Goal: Navigation & Orientation: Find specific page/section

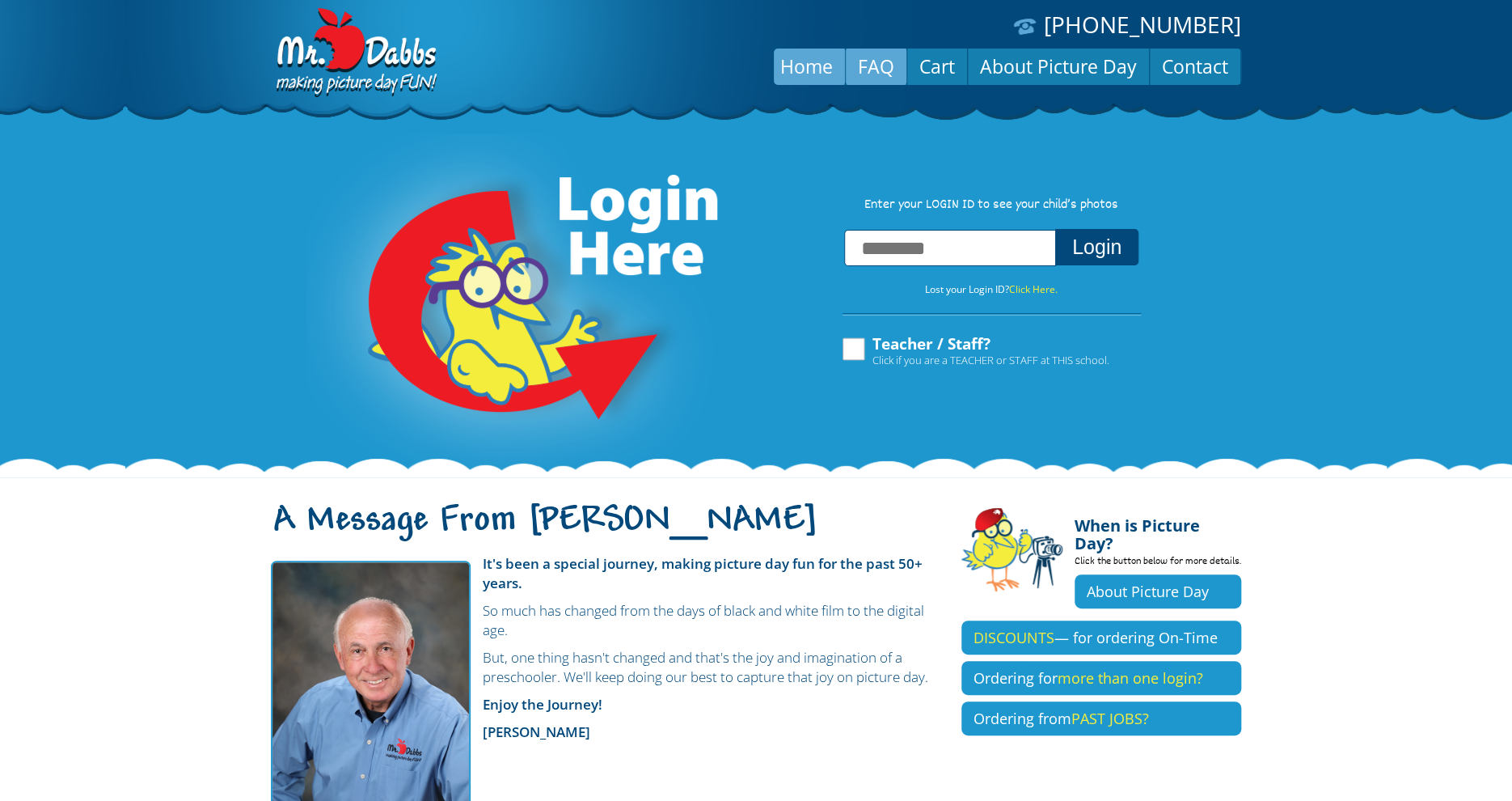
click at [880, 67] on link "FAQ" at bounding box center [876, 66] width 61 height 39
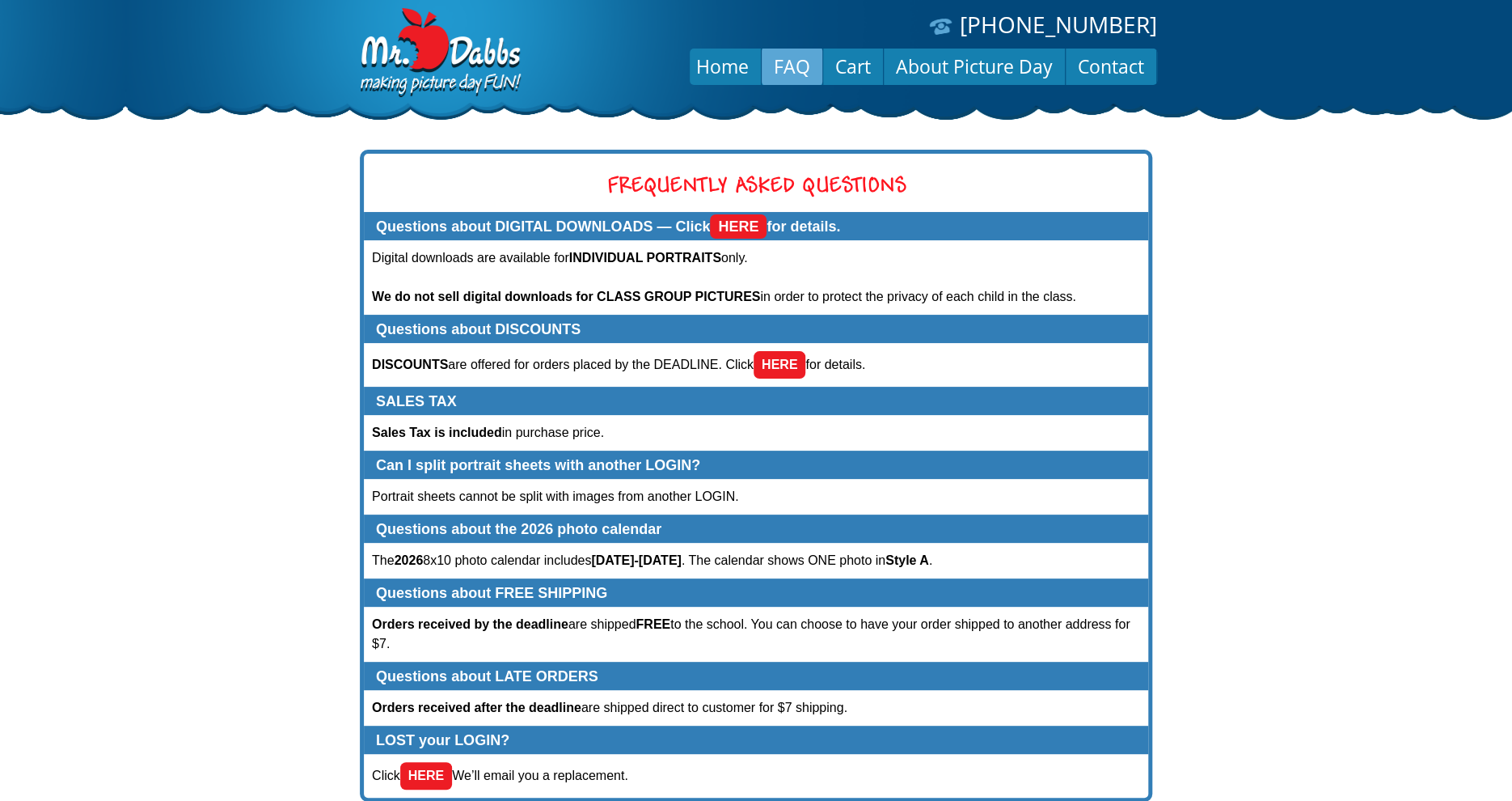
click at [745, 224] on link "HERE" at bounding box center [737, 226] width 56 height 24
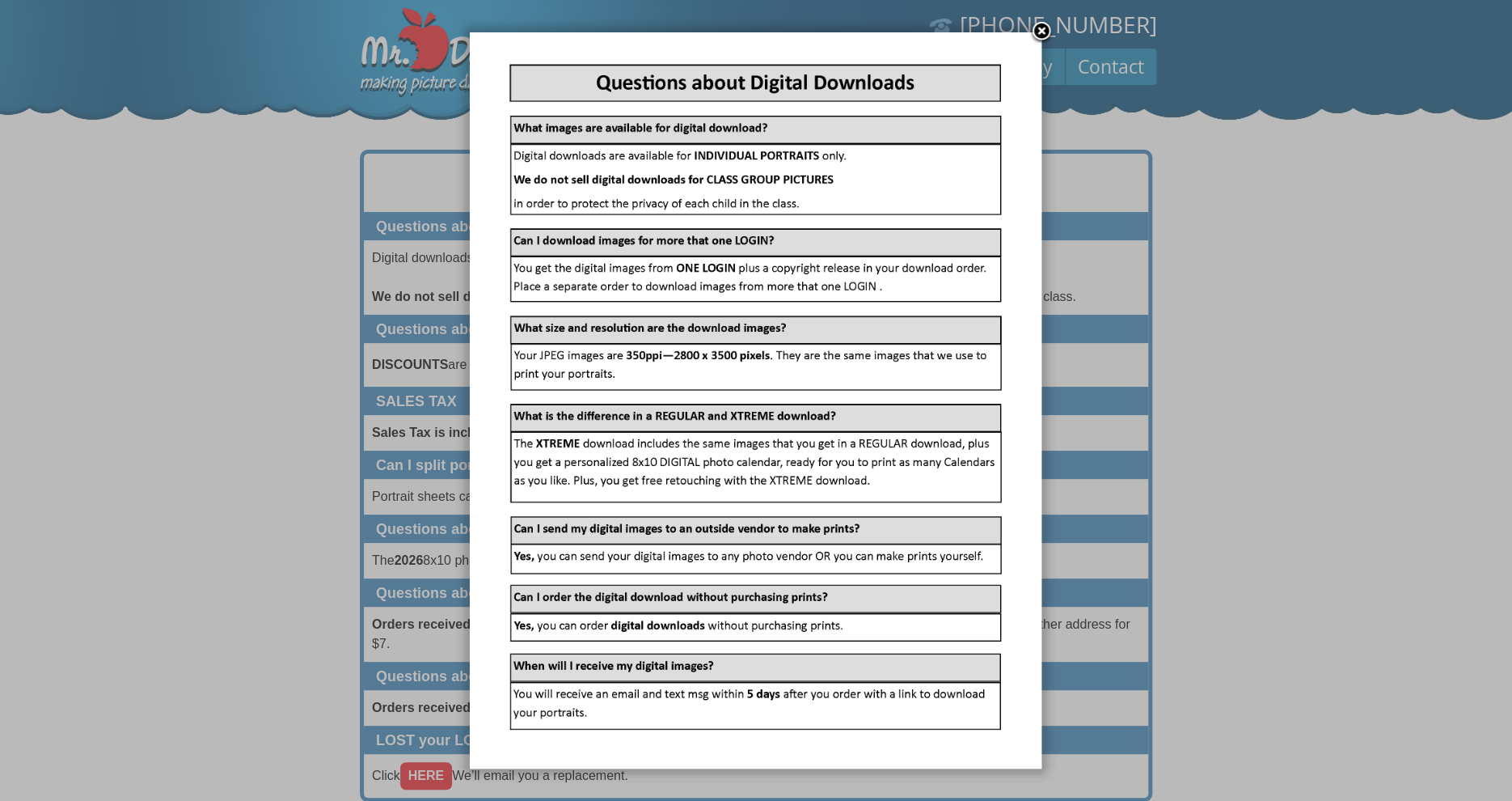
click at [1045, 30] on link at bounding box center [1041, 31] width 24 height 24
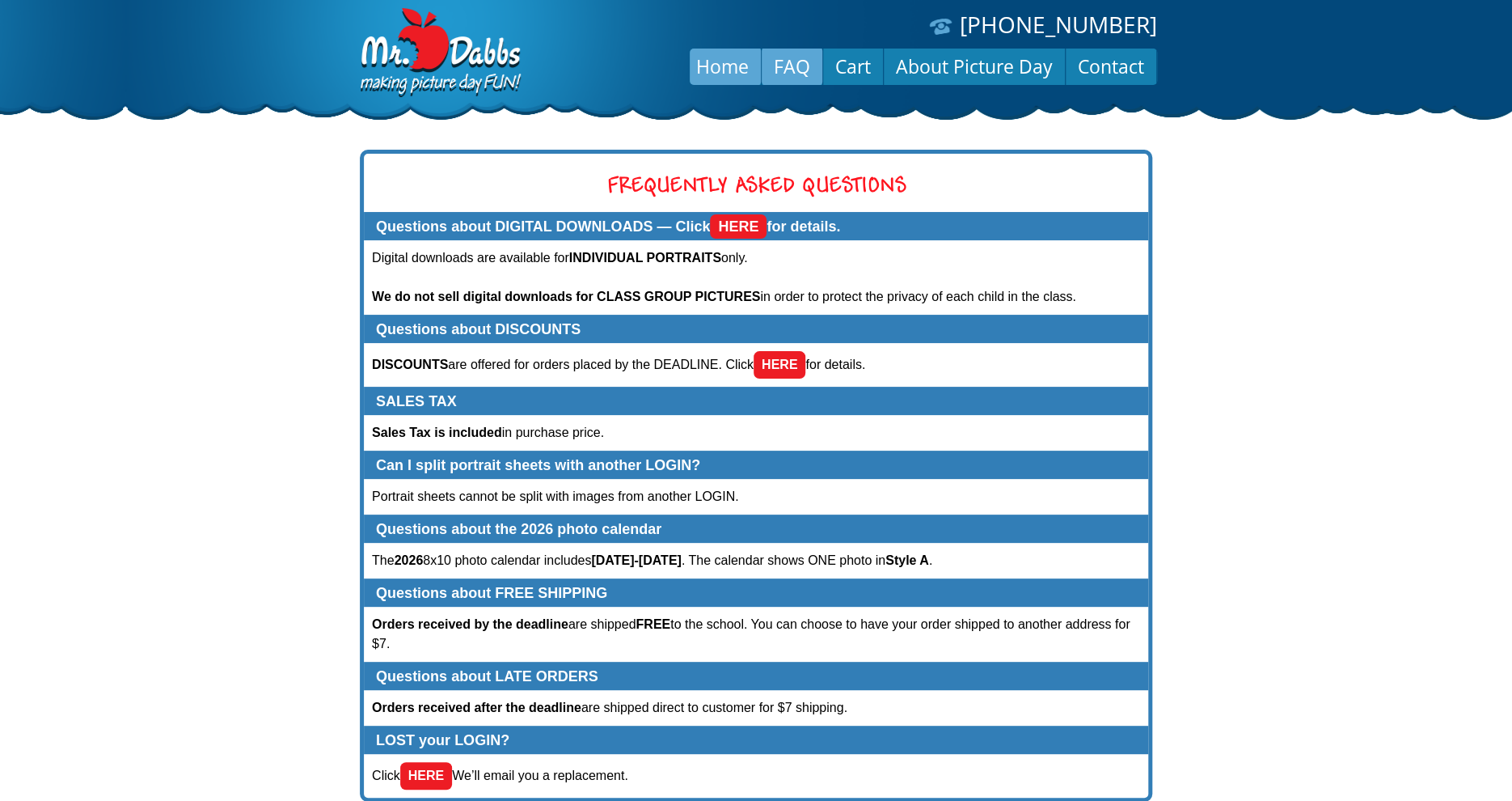
click at [731, 62] on link "Home" at bounding box center [722, 66] width 77 height 39
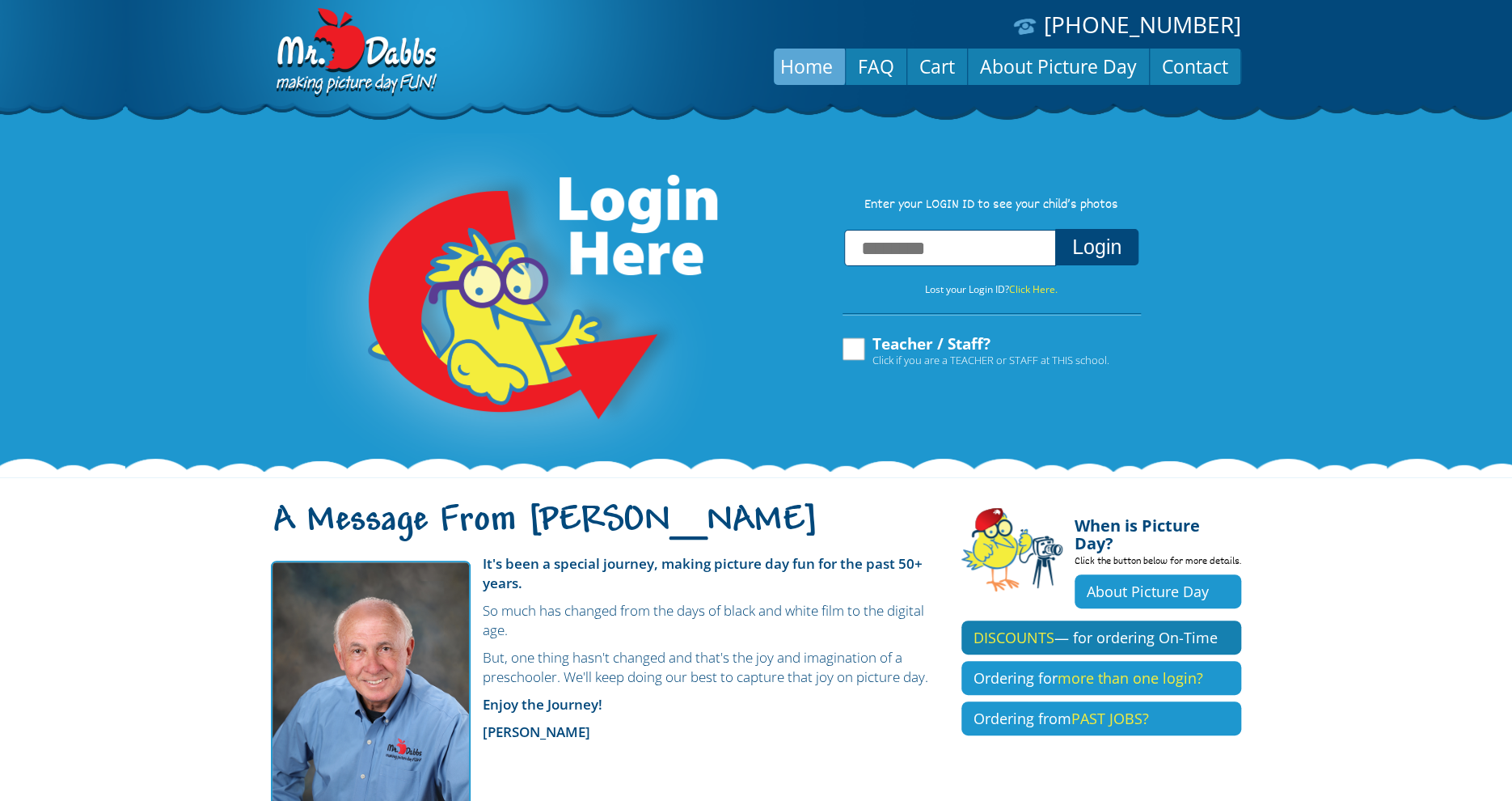
click at [1072, 620] on link "DISCOUNTS — for ordering On-Time" at bounding box center [1102, 637] width 280 height 34
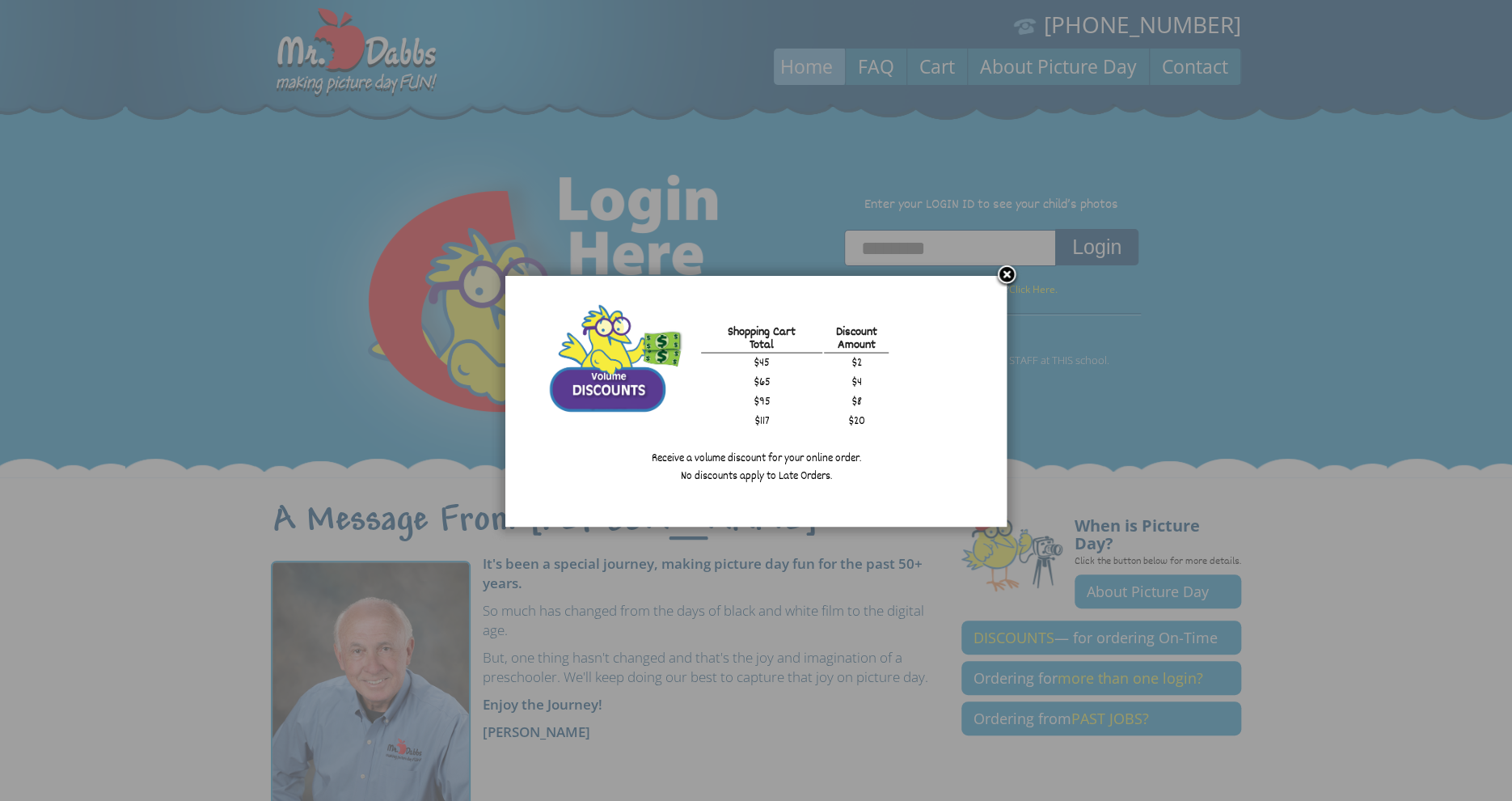
click at [1008, 270] on link at bounding box center [1005, 275] width 24 height 24
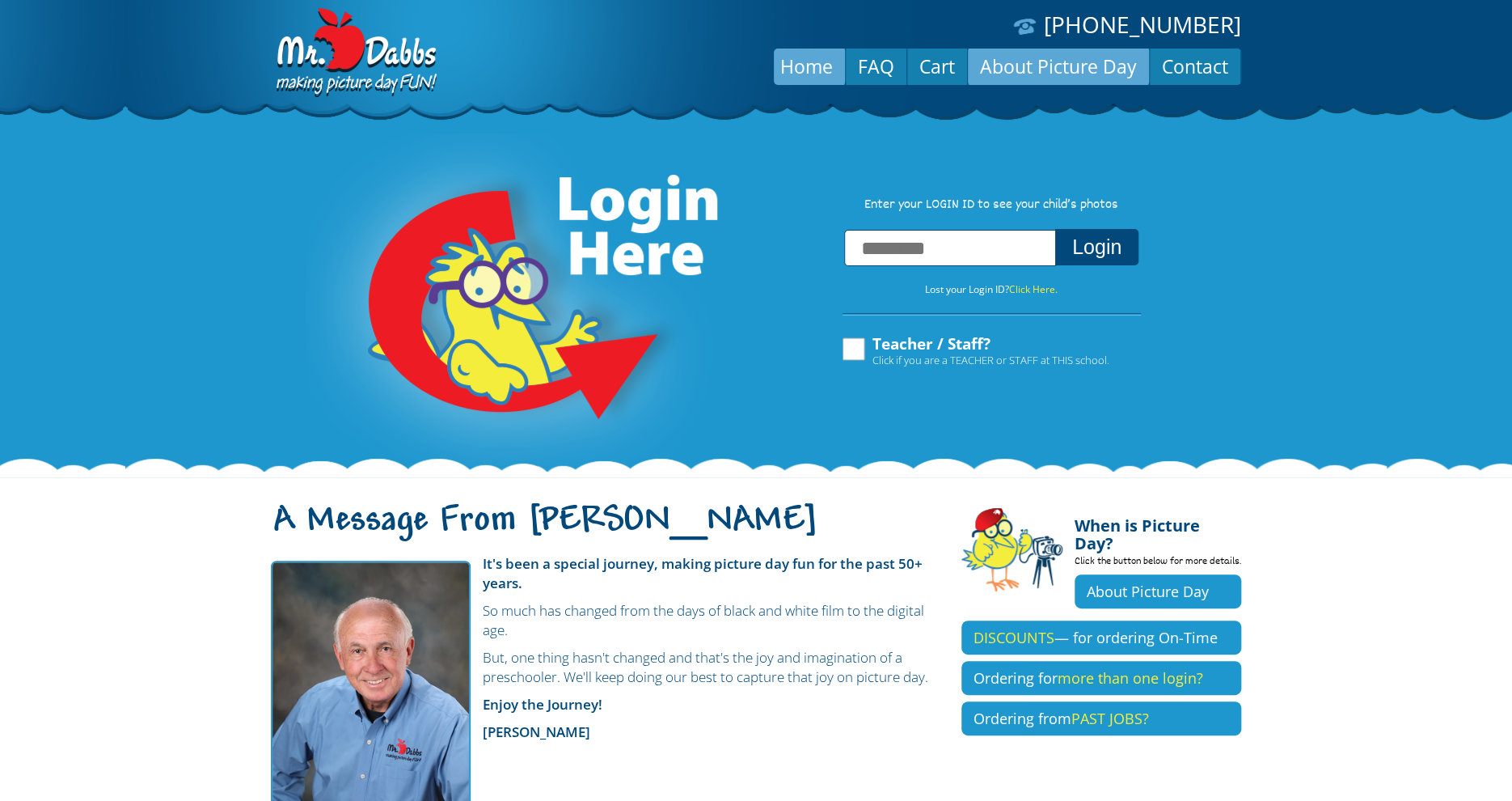
click at [1036, 68] on link "About Picture Day" at bounding box center [1058, 66] width 181 height 39
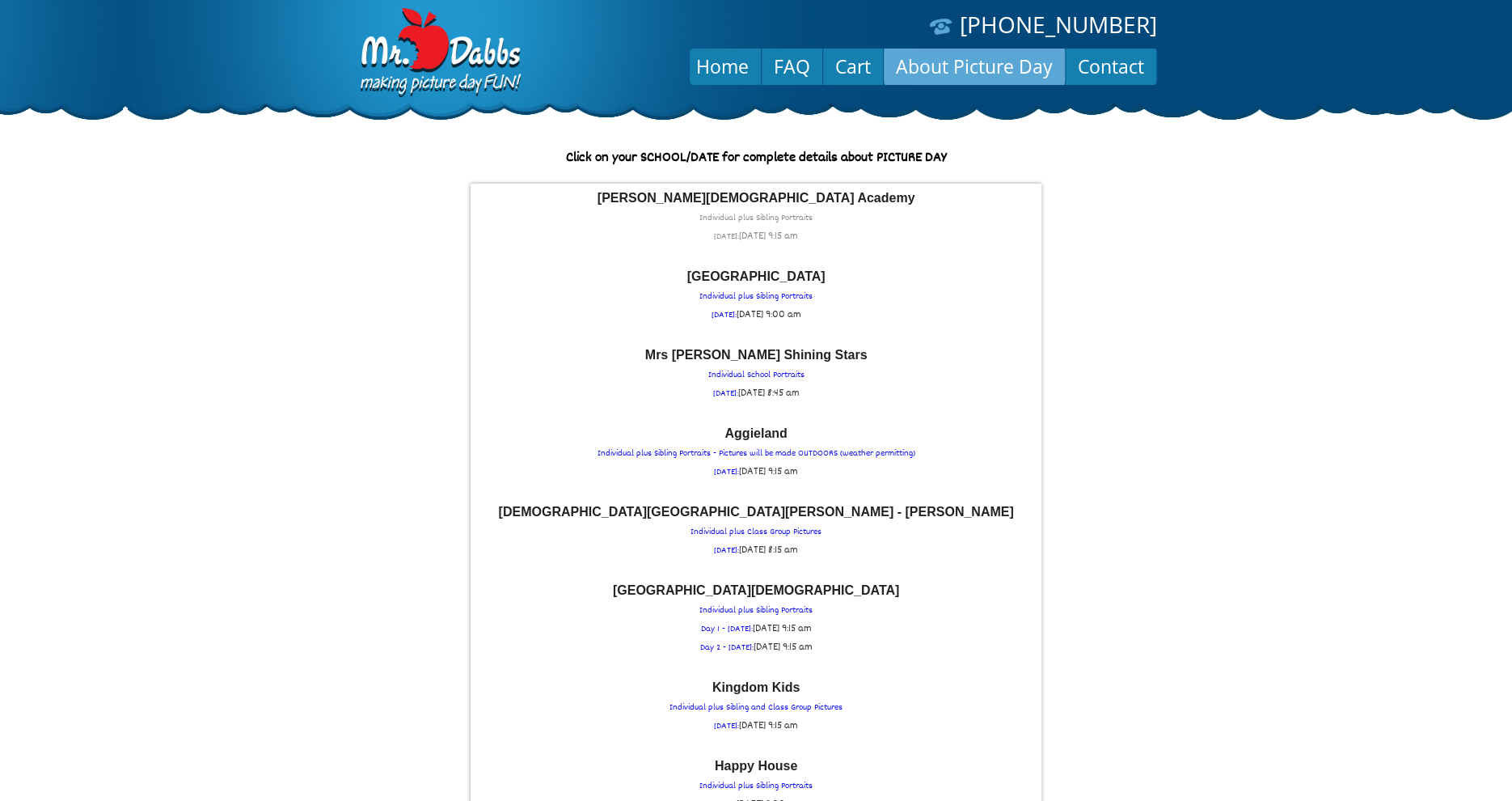
click at [776, 223] on p "[PERSON_NAME][DEMOGRAPHIC_DATA] Academy Individual plus Sibling Portraits [DATE…" at bounding box center [756, 218] width 554 height 54
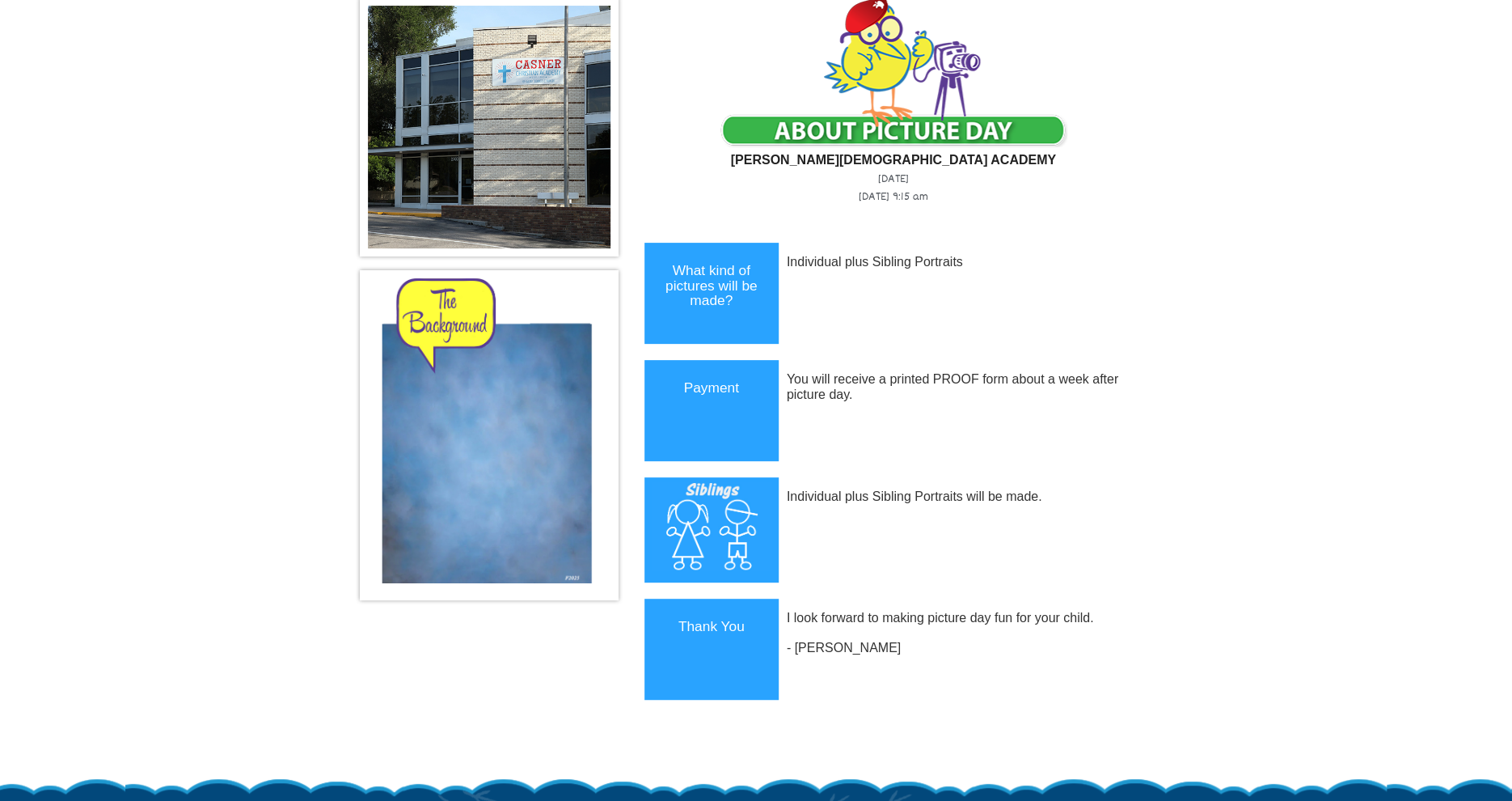
scroll to position [130, 0]
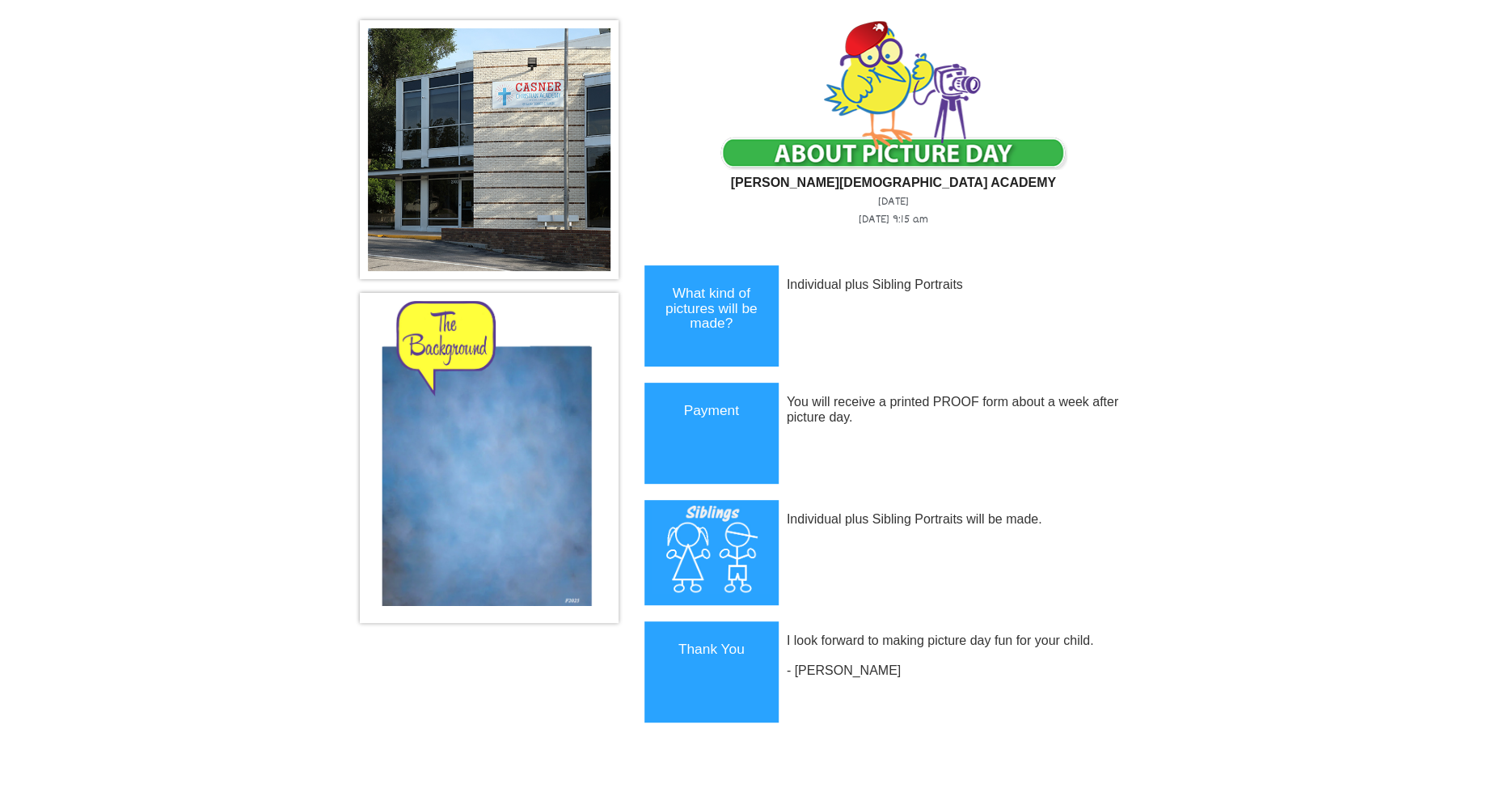
drag, startPoint x: 1158, startPoint y: 257, endPoint x: 1281, endPoint y: 207, distance: 132.8
click at [1281, 207] on body "[PHONE_NUMBER] Menu Home FAQ Cart About Picture Day Contact Click on your SCHOO…" at bounding box center [756, 270] width 1512 height 801
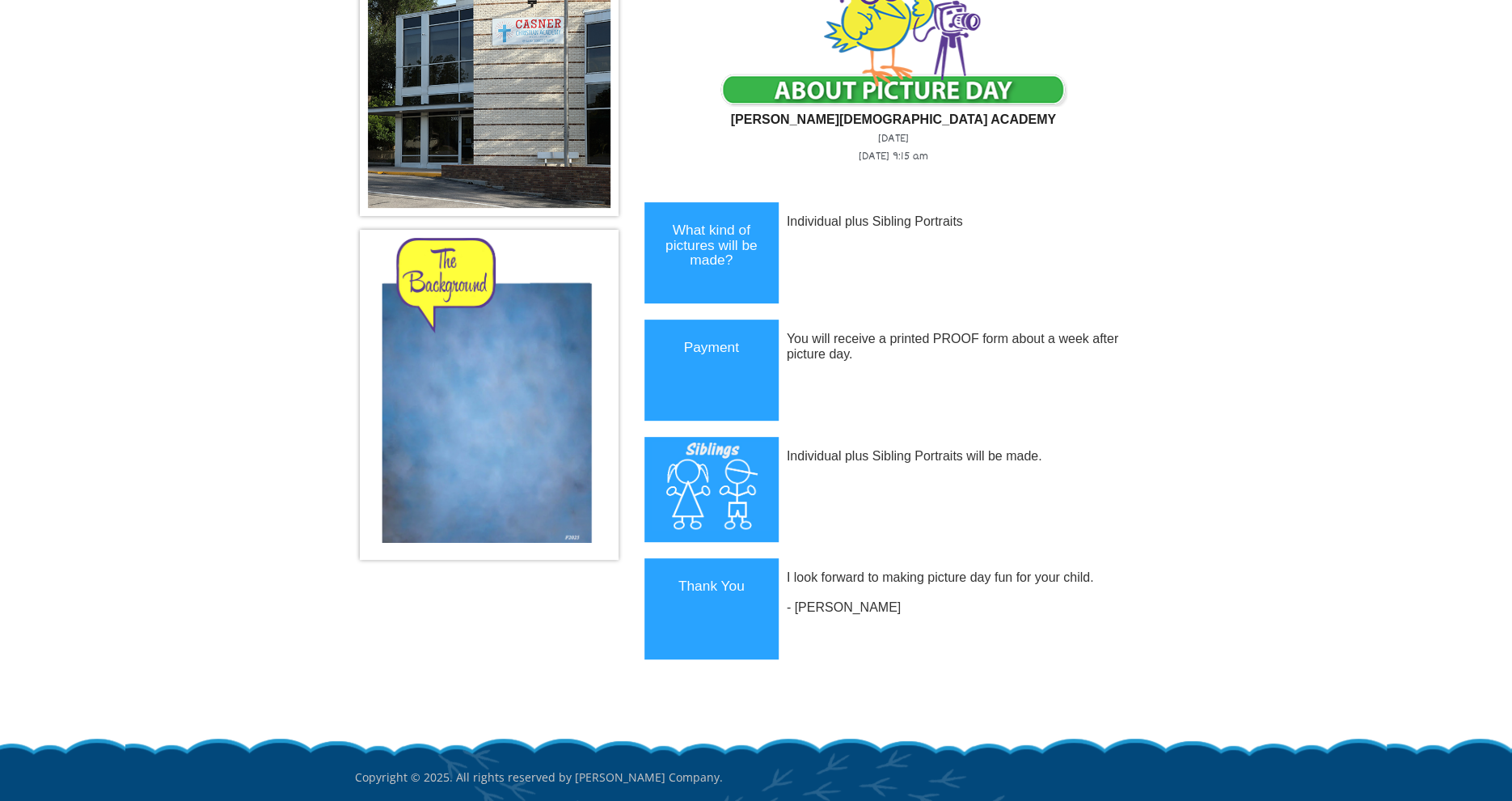
scroll to position [0, 0]
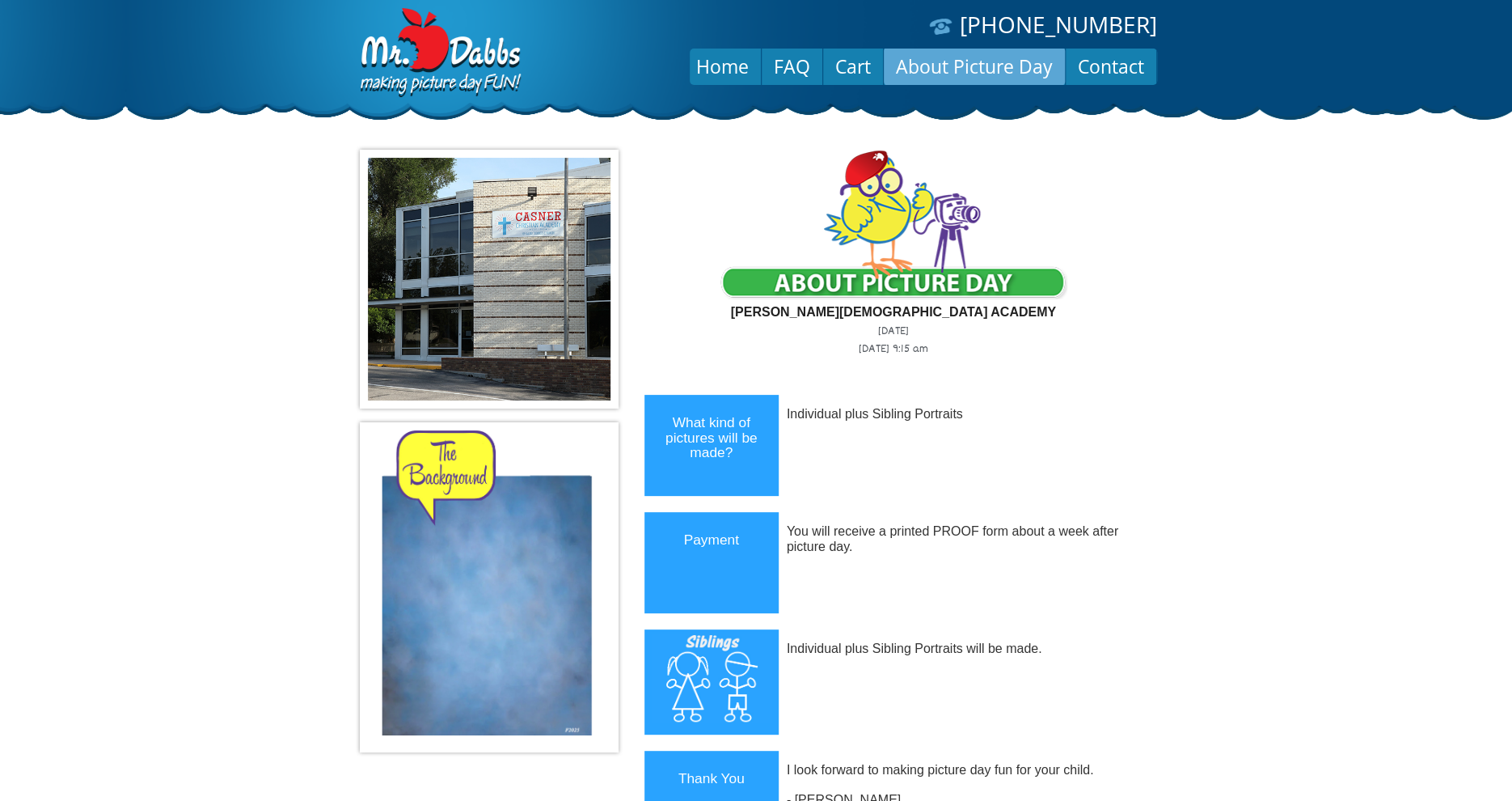
click at [964, 67] on link "About Picture Day" at bounding box center [974, 66] width 181 height 39
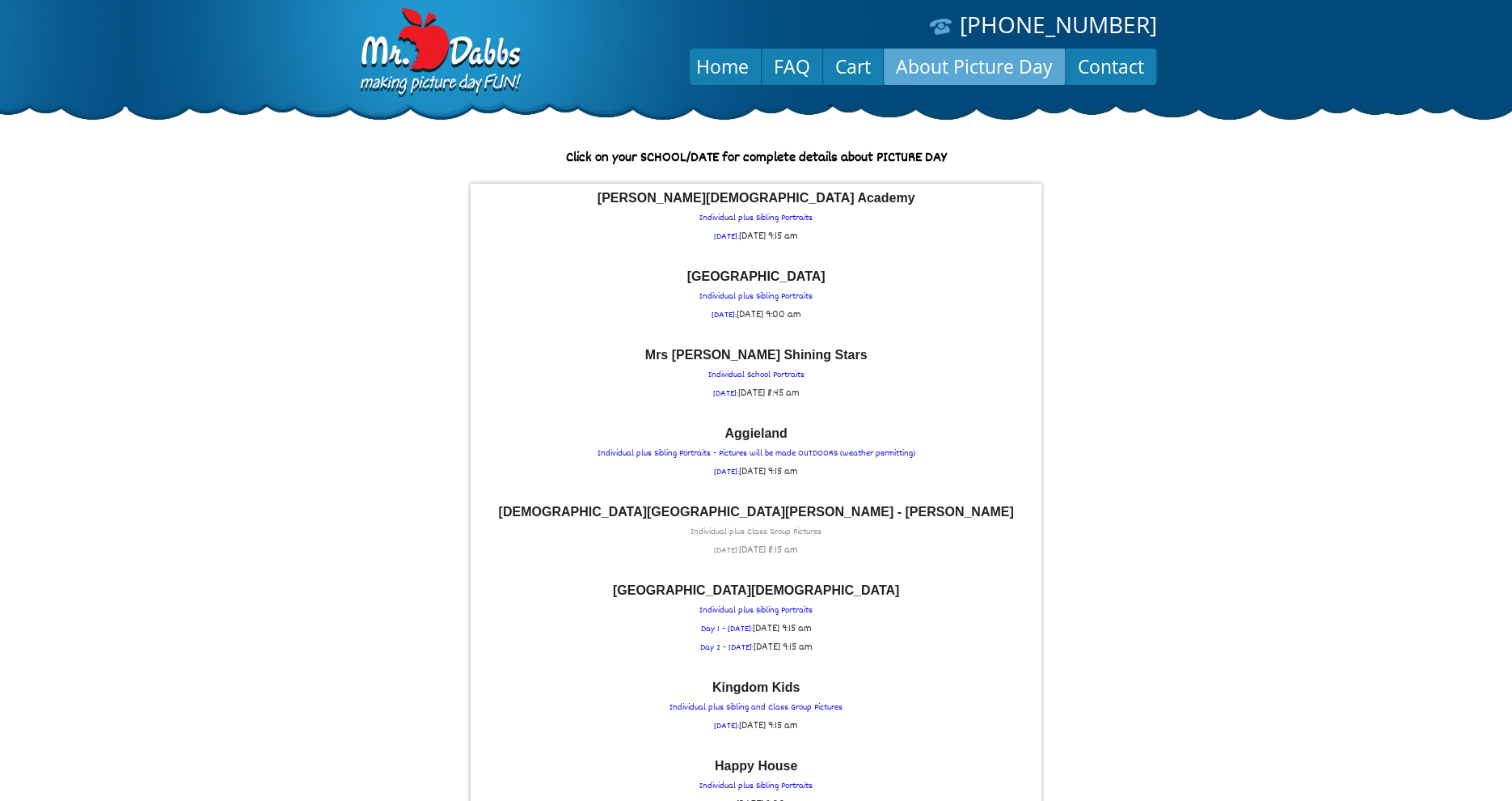
click at [752, 521] on p "St Paul Lutheran School - Serbin Individual plus Class Group Pictures FRIDAY: F…" at bounding box center [756, 532] width 554 height 54
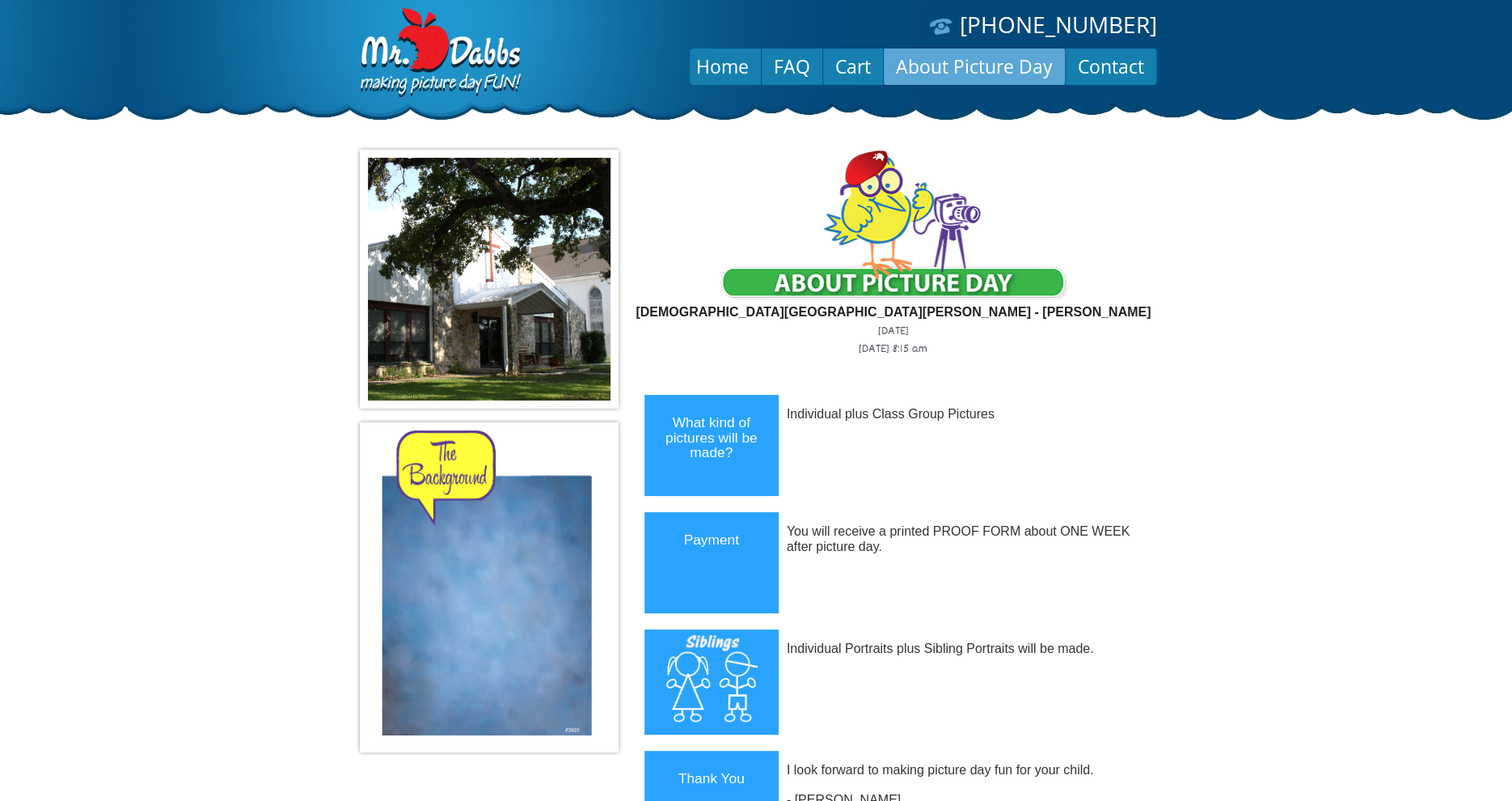
click at [964, 72] on link "About Picture Day" at bounding box center [974, 66] width 181 height 39
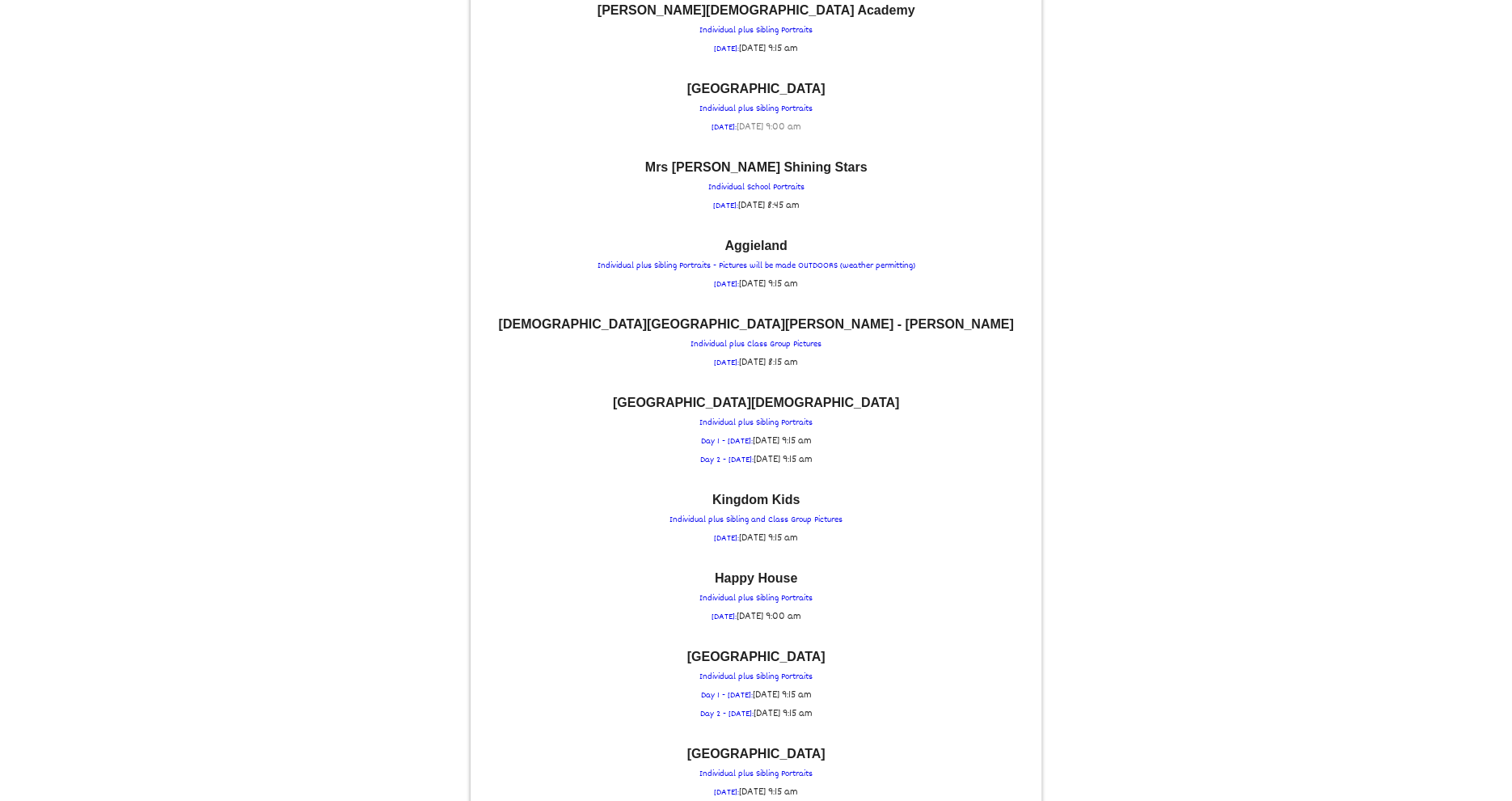
scroll to position [259, 0]
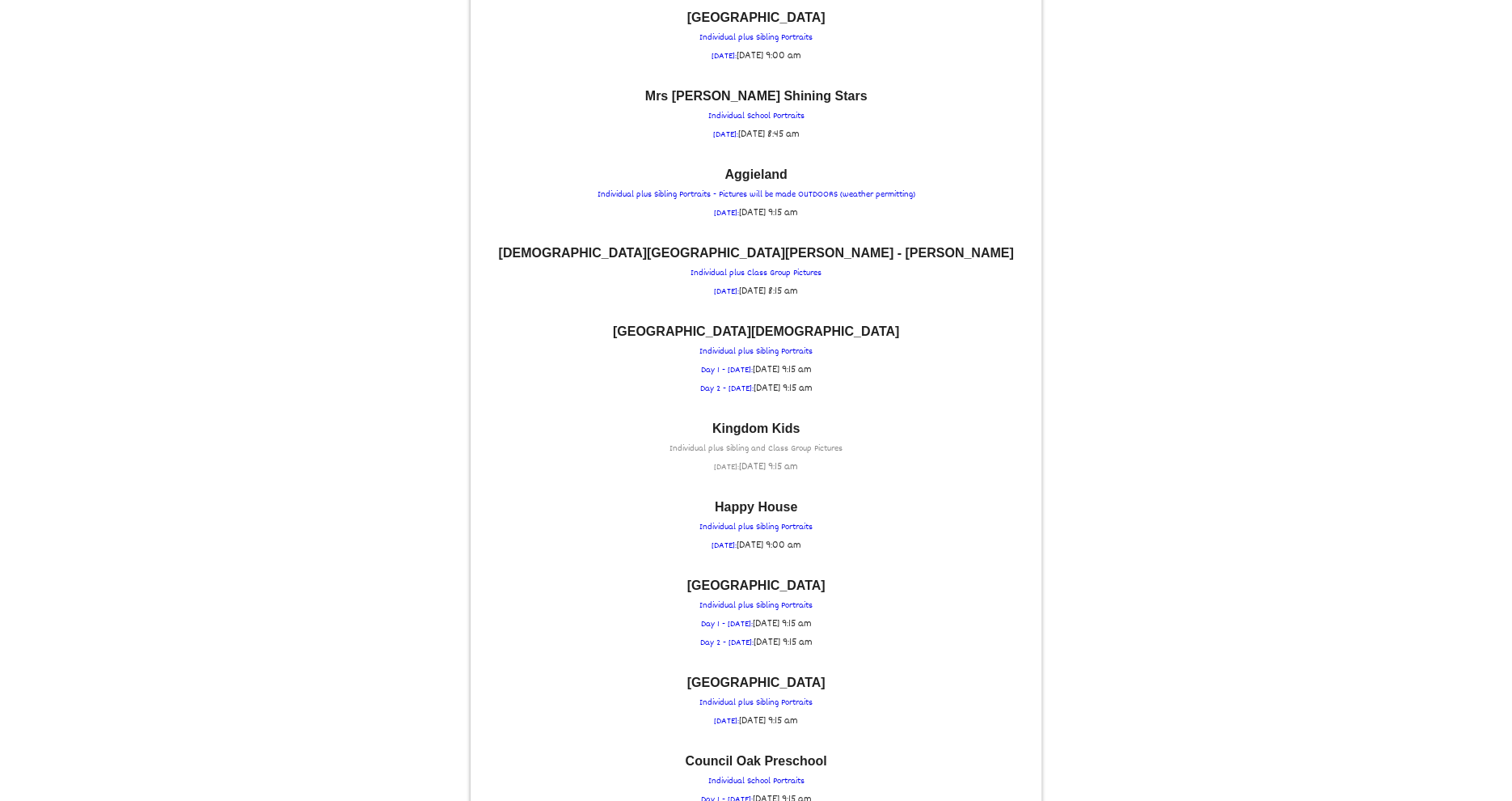
click at [763, 431] on font "Kingdom Kids" at bounding box center [756, 428] width 88 height 13
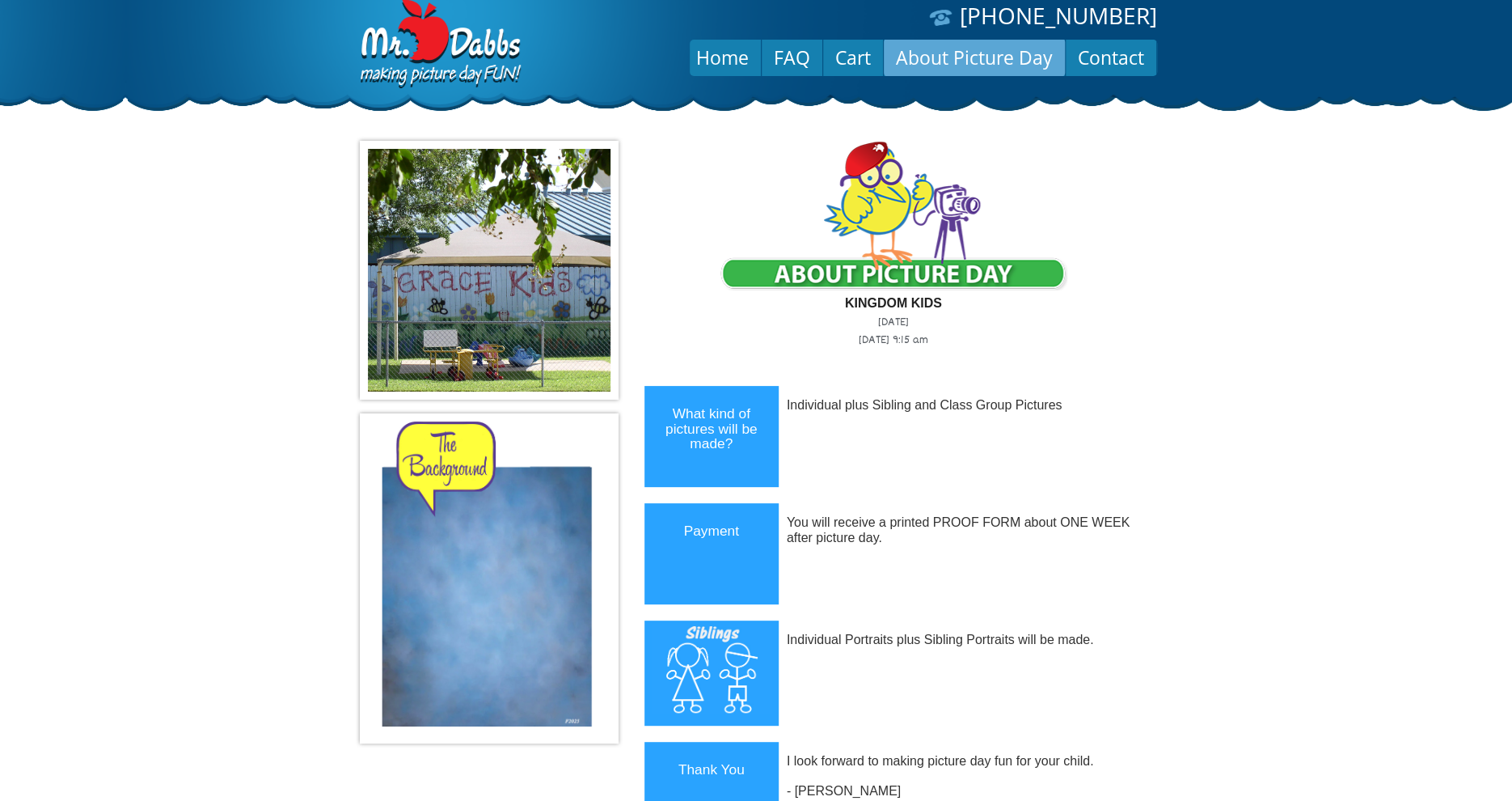
scroll to position [0, 0]
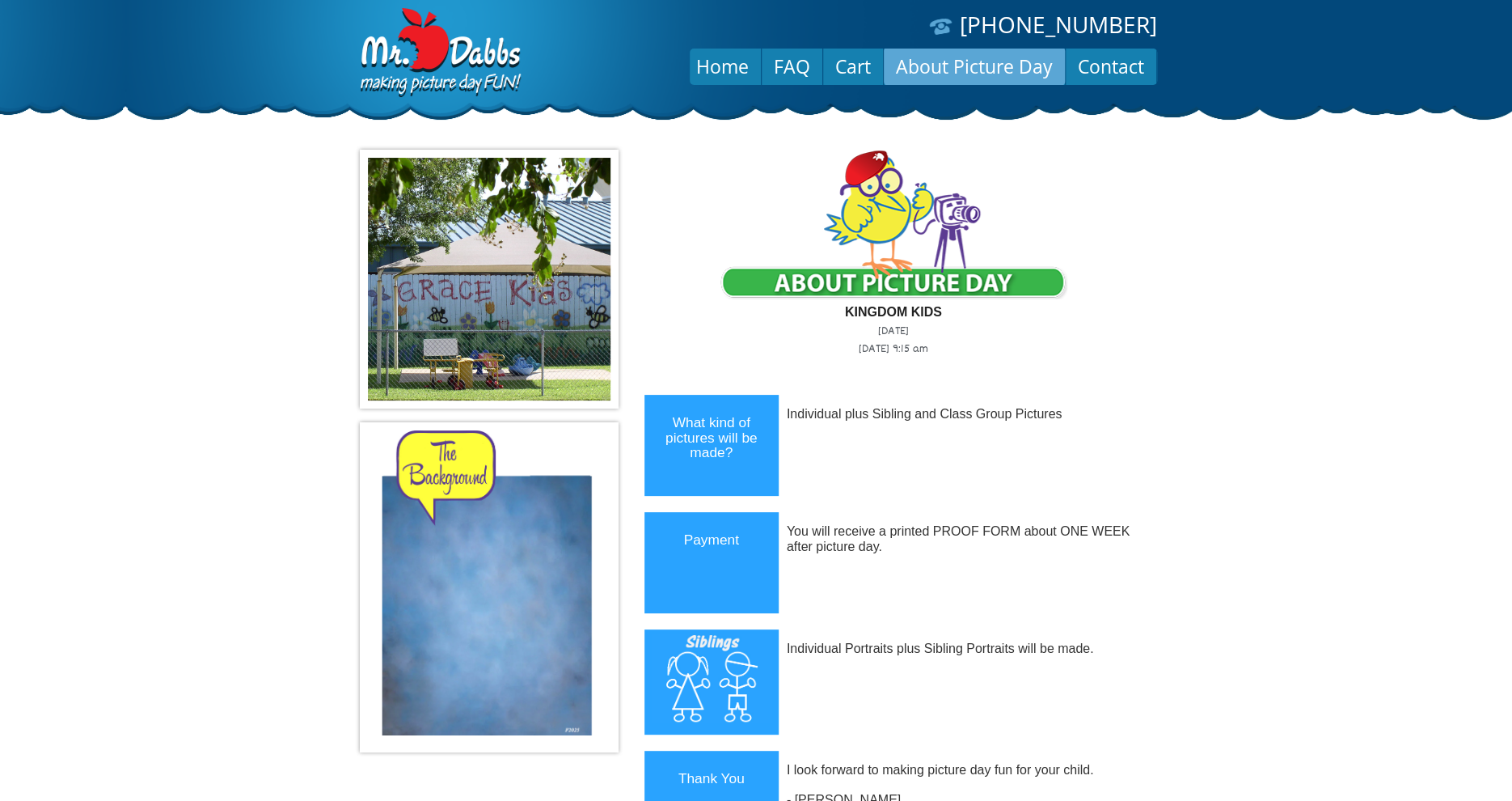
click at [970, 65] on link "About Picture Day" at bounding box center [974, 66] width 181 height 39
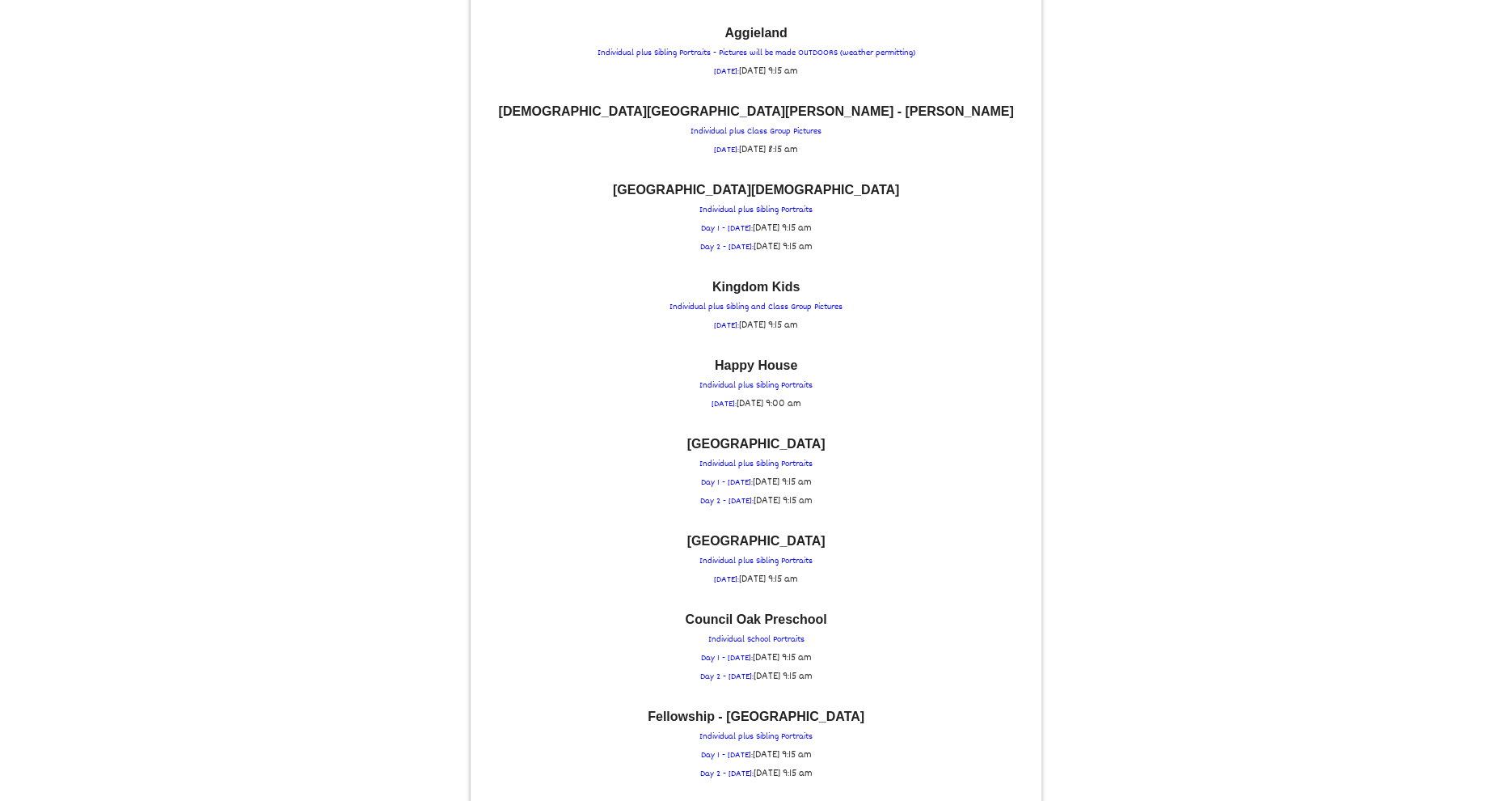
scroll to position [452, 0]
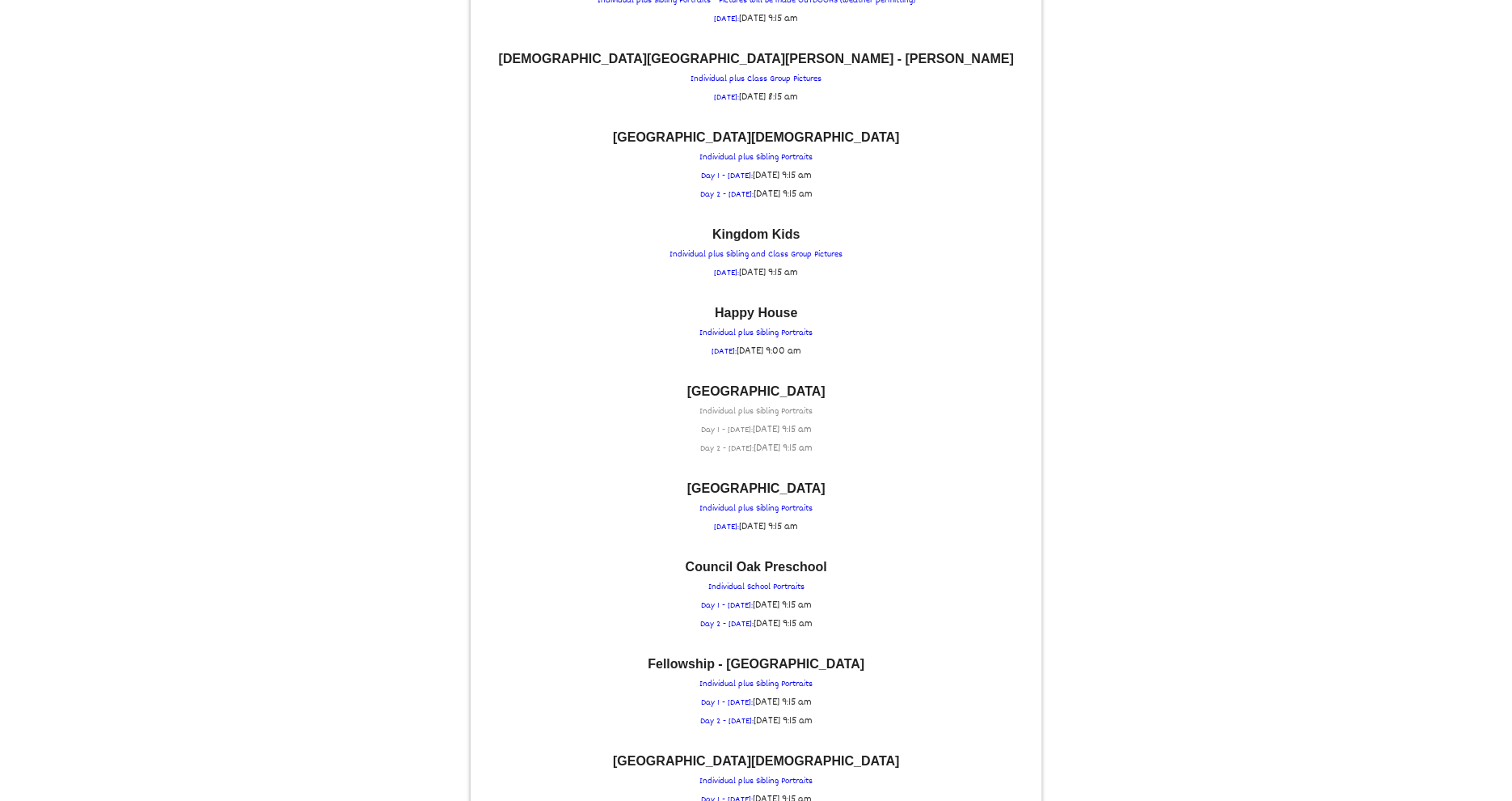
click at [746, 394] on p "[GEOGRAPHIC_DATA] Individual plus Sibling Portraits Day 1 - [DATE]: [DATE] 9:15…" at bounding box center [756, 421] width 554 height 72
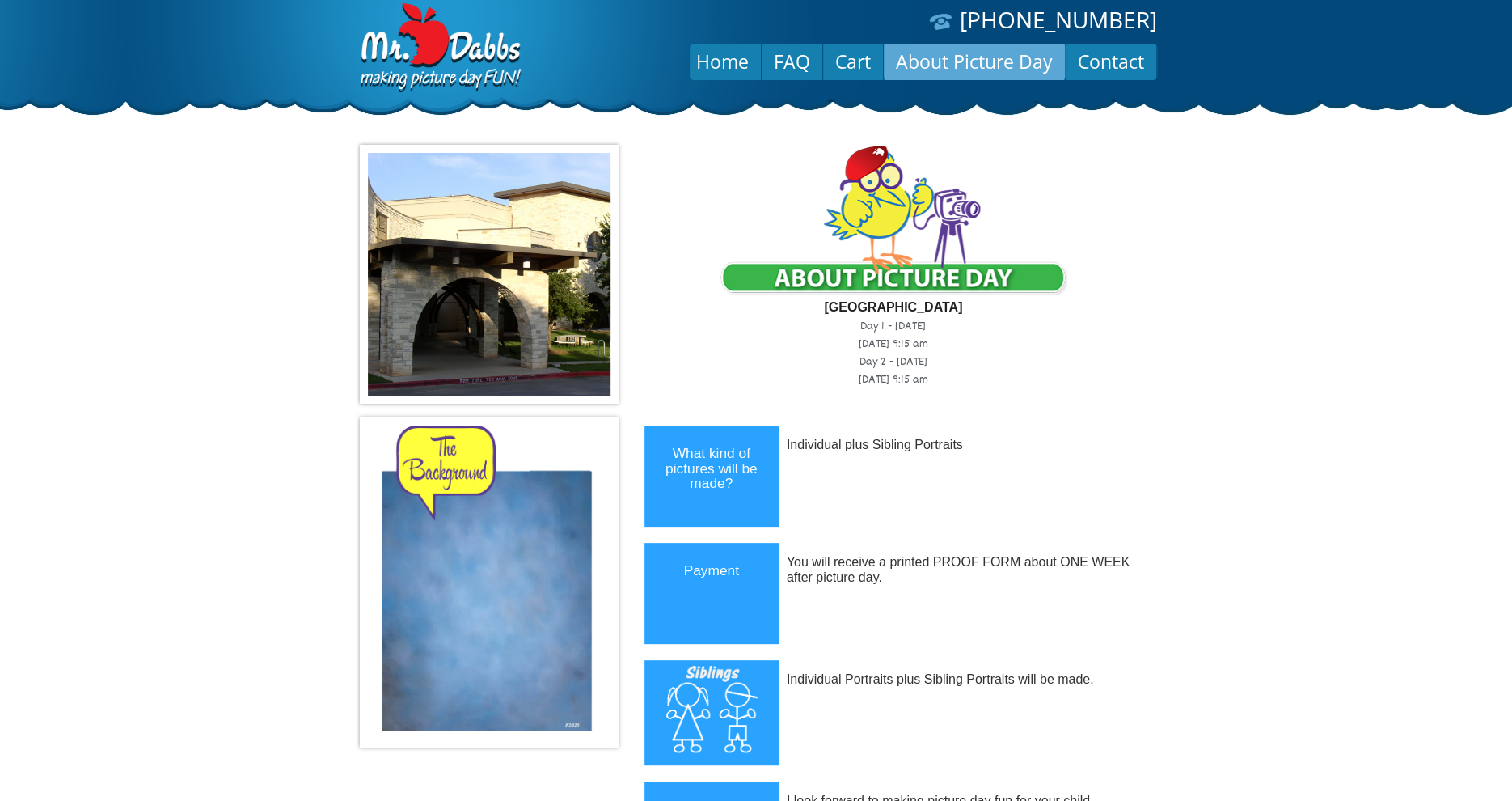
scroll to position [0, 0]
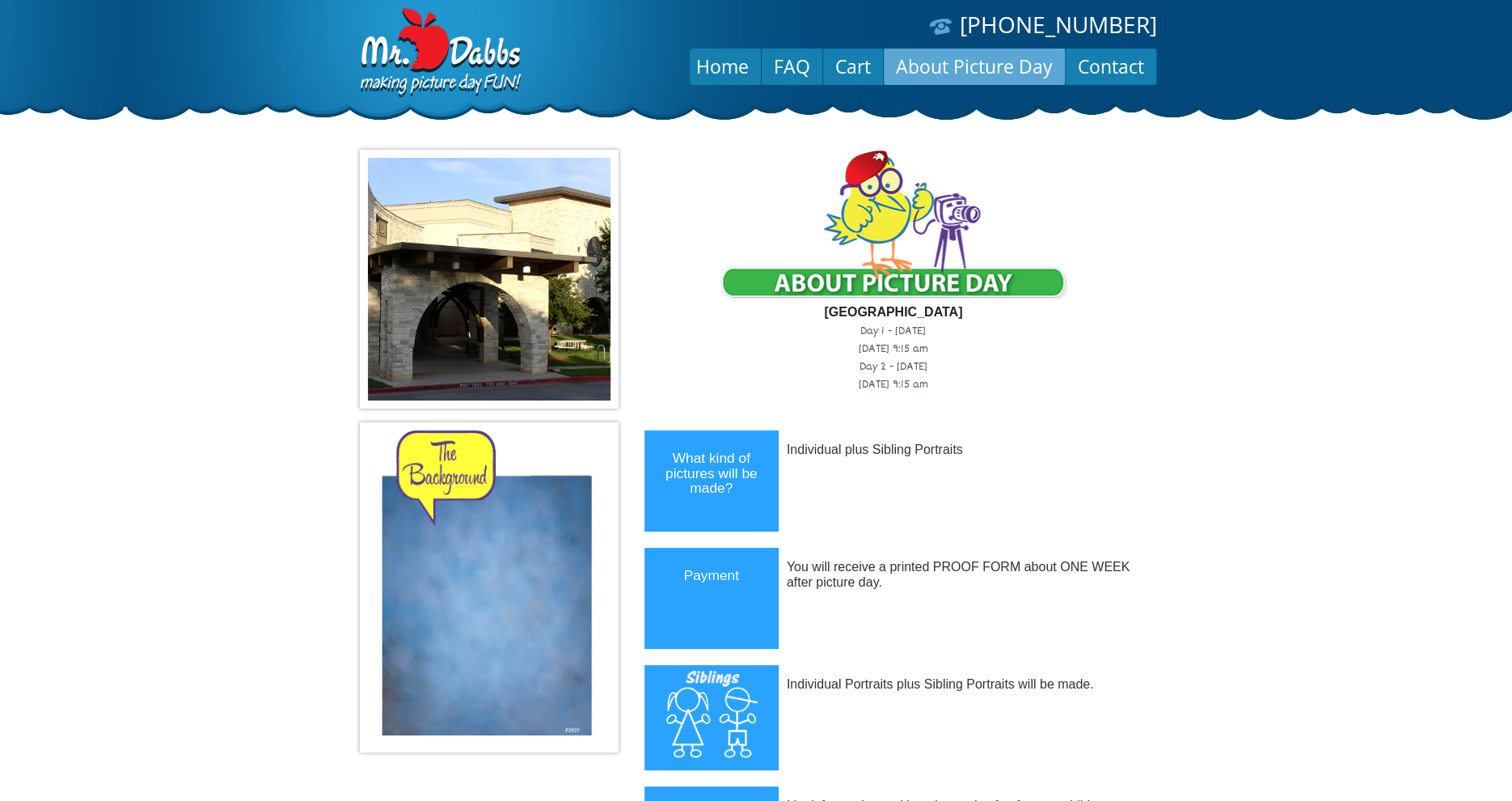
click at [951, 62] on link "About Picture Day" at bounding box center [974, 66] width 181 height 39
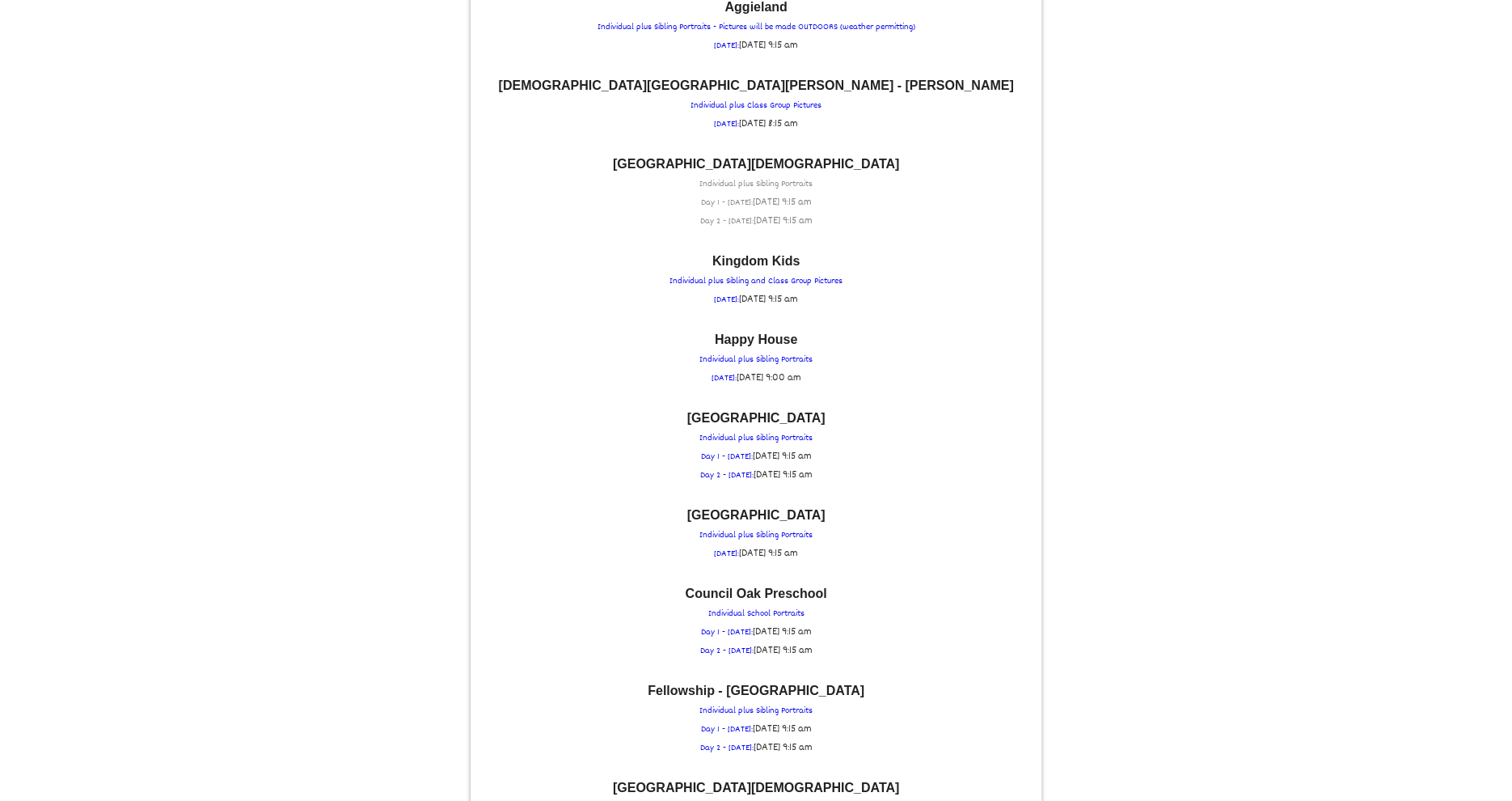
scroll to position [452, 0]
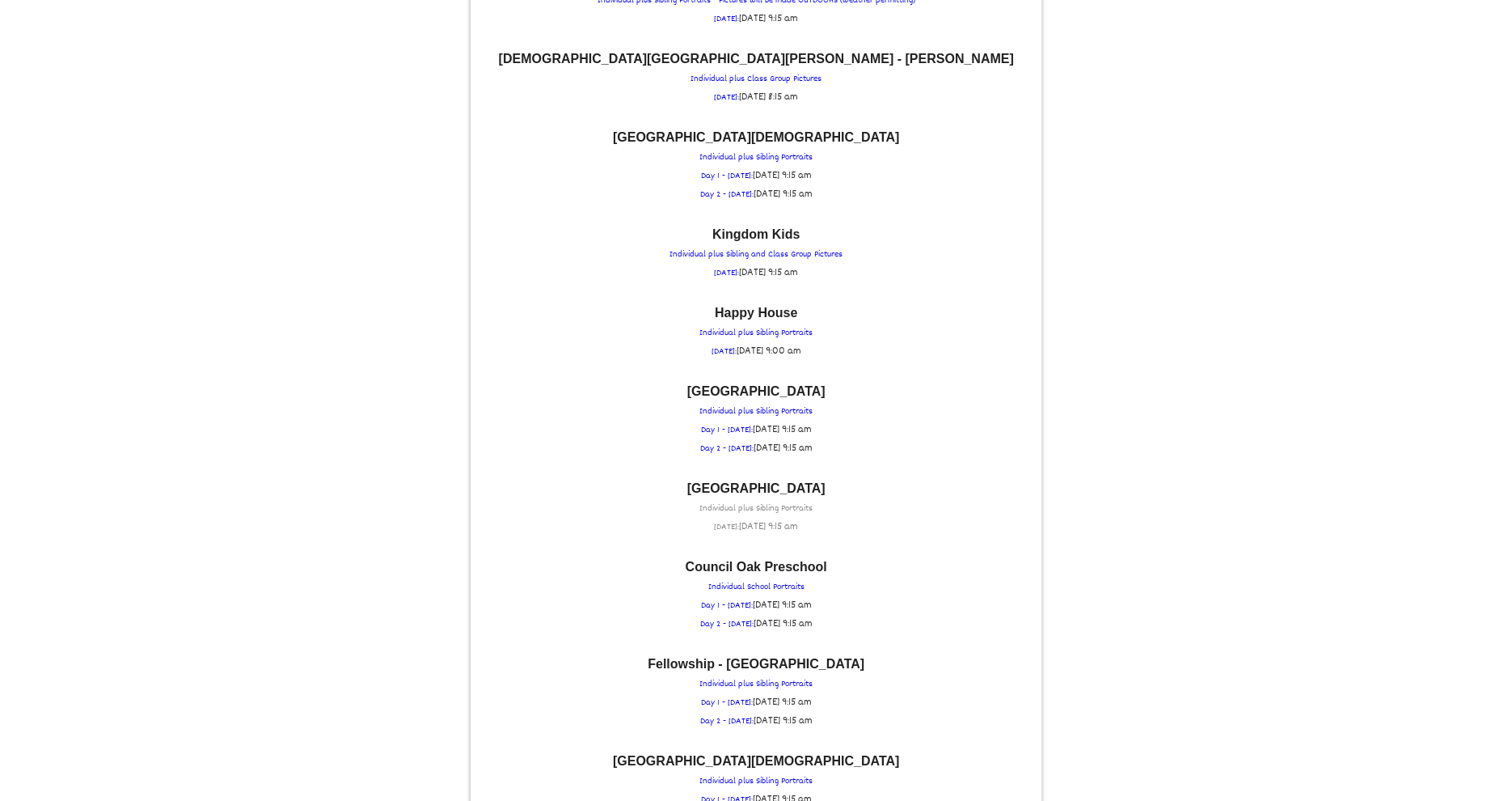
click at [755, 487] on font "Grace Episcopal School" at bounding box center [756, 488] width 138 height 13
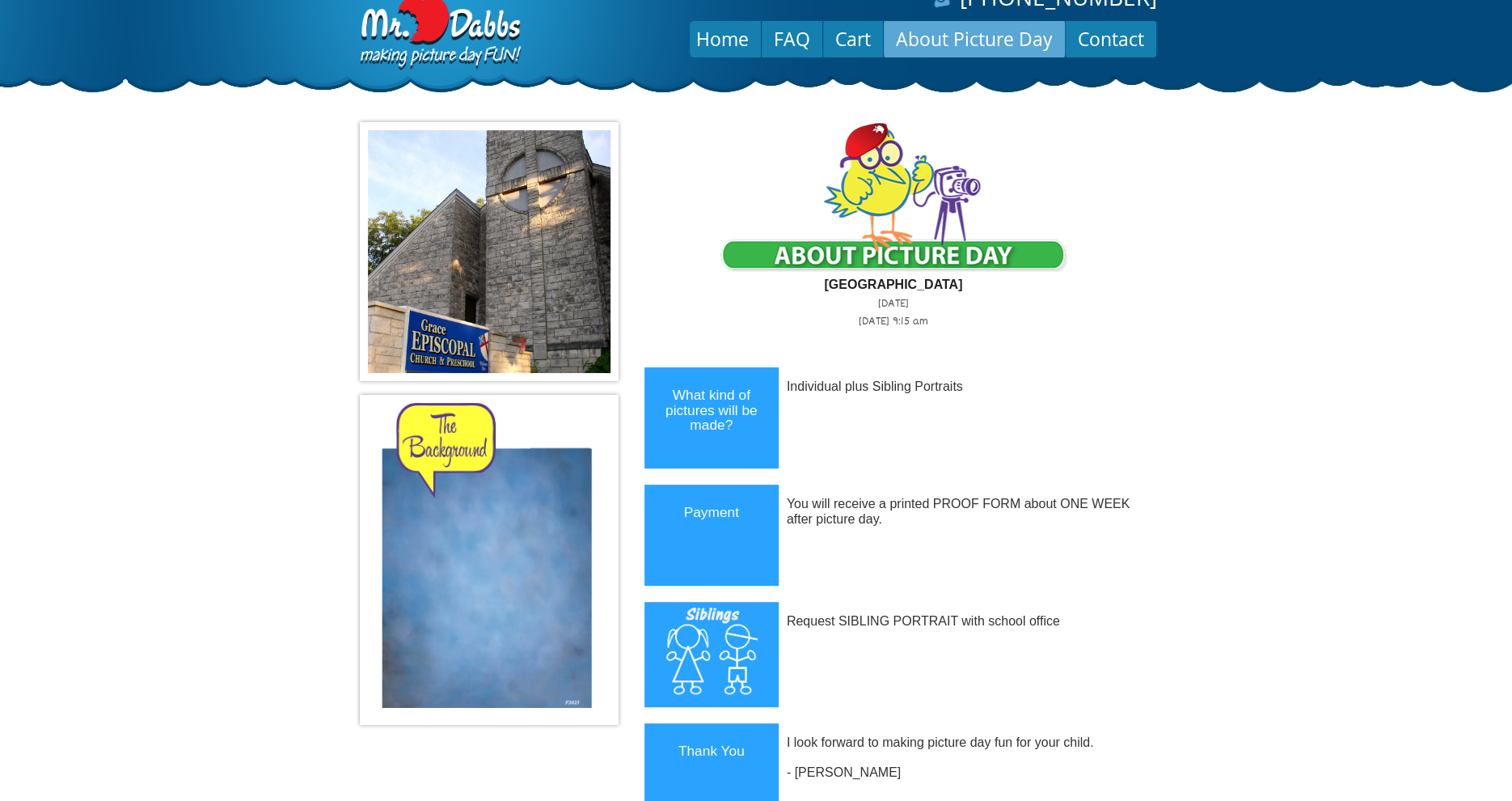
scroll to position [0, 0]
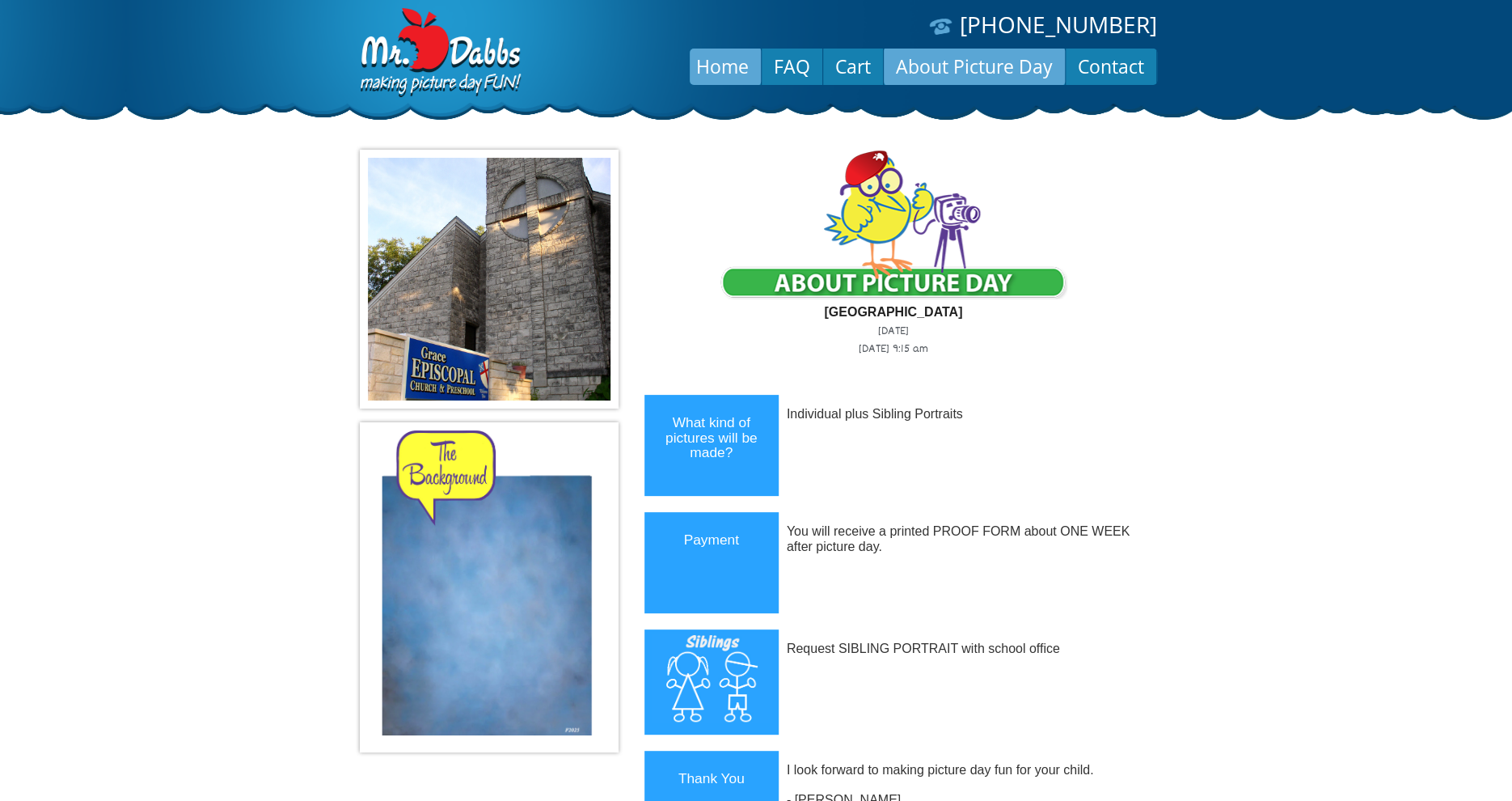
click at [725, 67] on link "Home" at bounding box center [722, 66] width 77 height 39
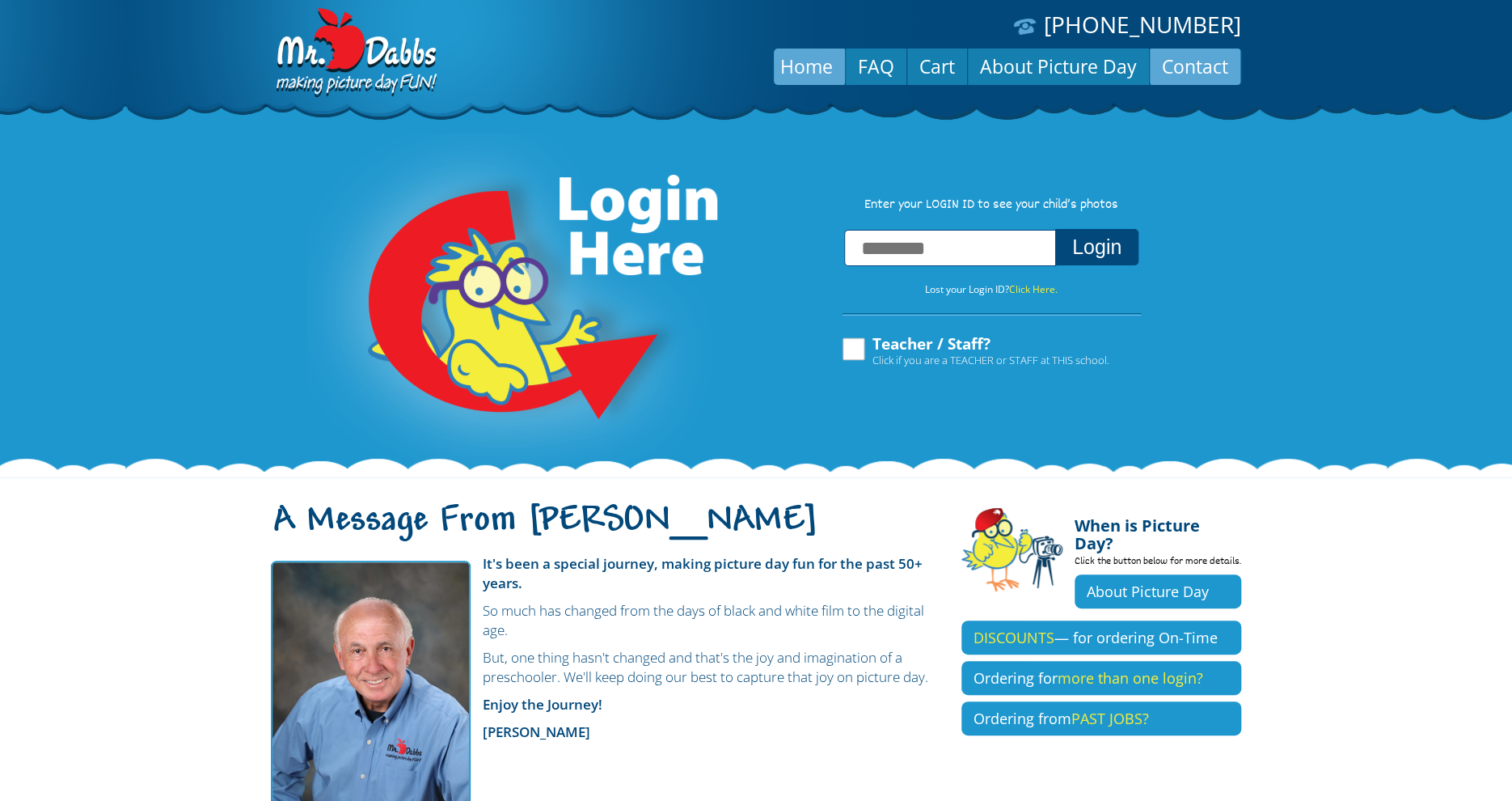
click at [1205, 72] on link "Contact" at bounding box center [1194, 66] width 90 height 39
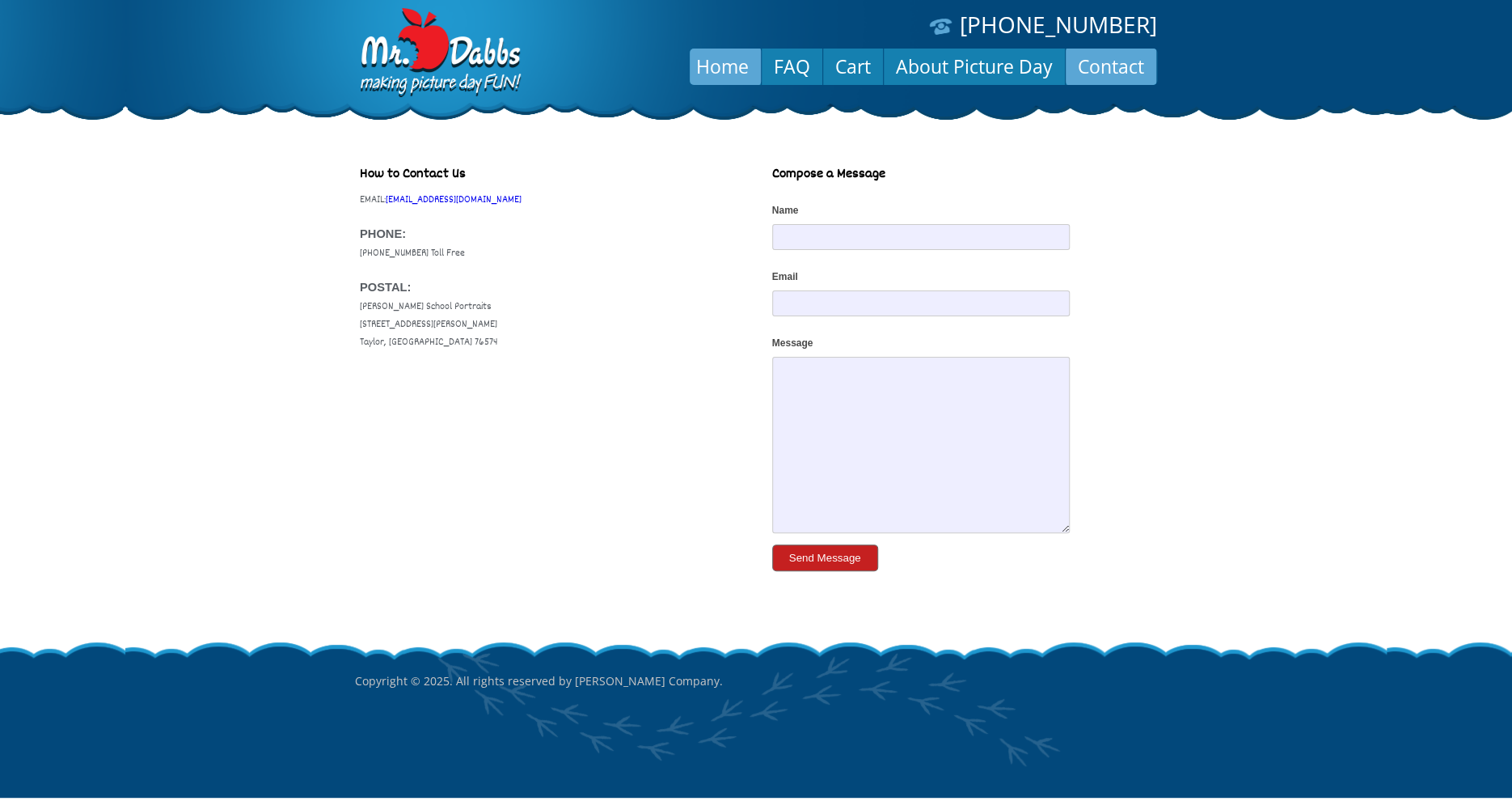
click at [725, 62] on link "Home" at bounding box center [722, 66] width 77 height 39
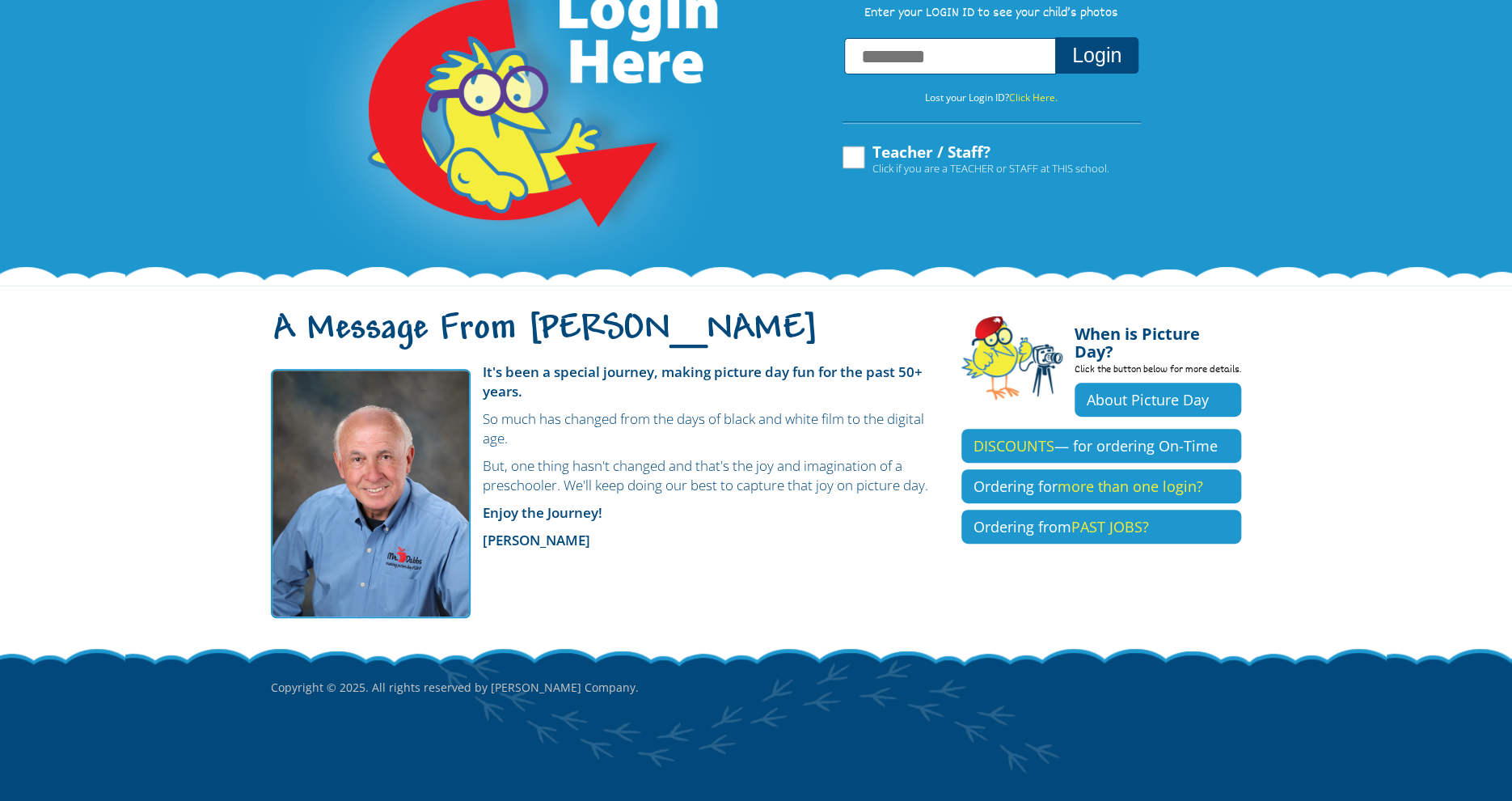
scroll to position [193, 0]
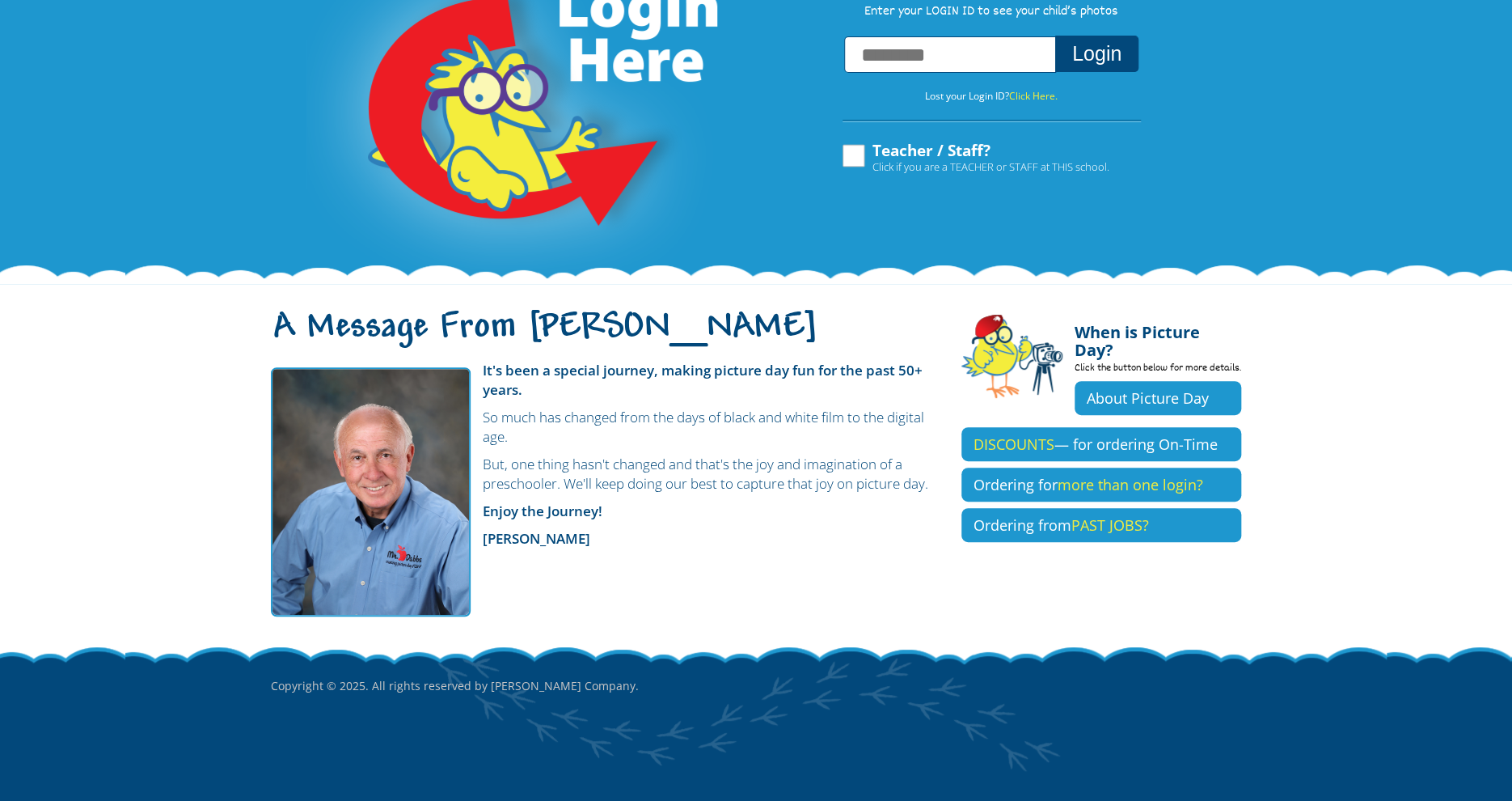
drag, startPoint x: 567, startPoint y: 210, endPoint x: 795, endPoint y: 319, distance: 252.7
click at [795, 320] on h1 "A Message From [PERSON_NAME]" at bounding box center [604, 337] width 666 height 34
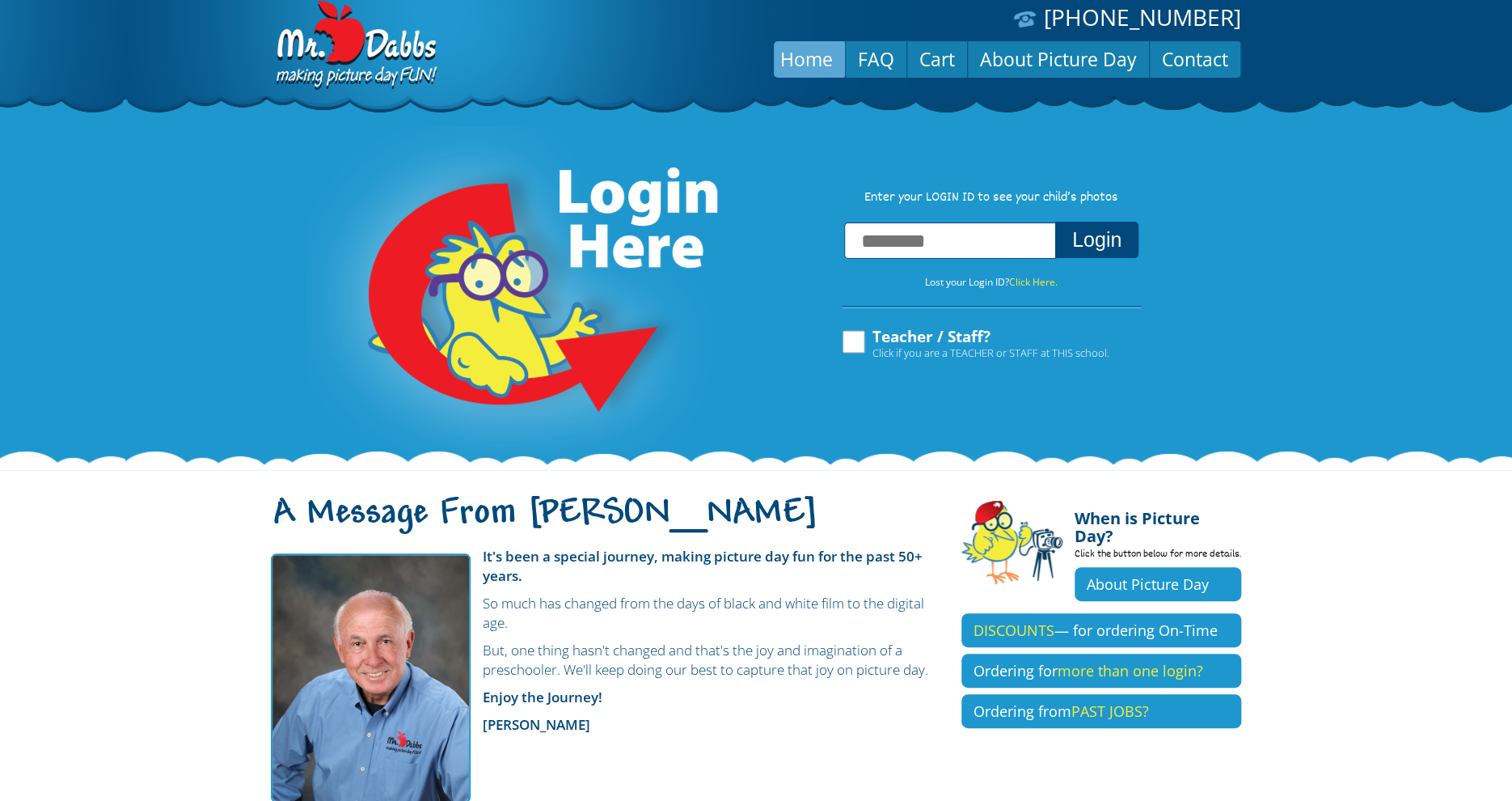
scroll to position [0, 0]
